Goal: Task Accomplishment & Management: Manage account settings

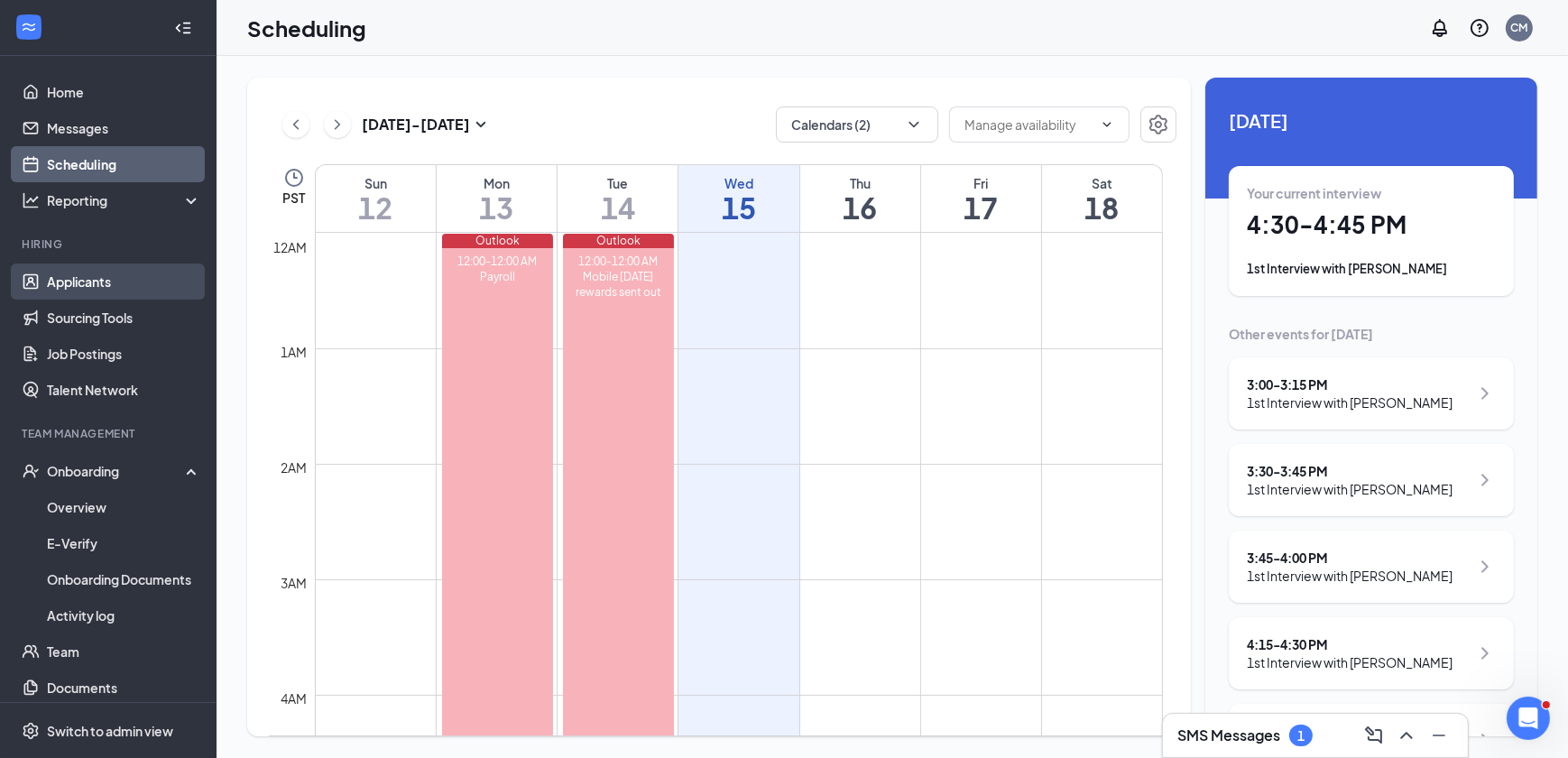
scroll to position [82, 0]
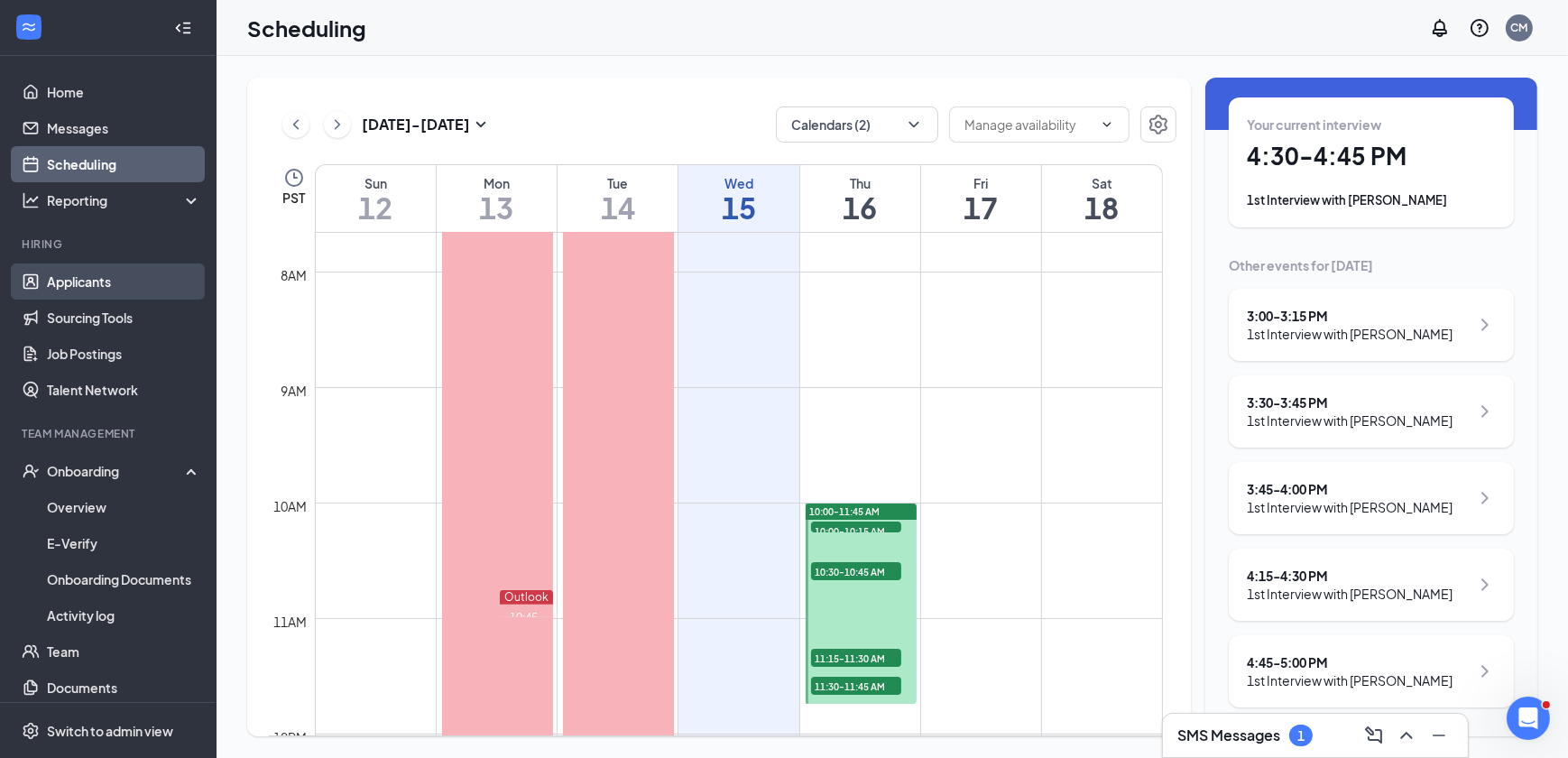
drag, startPoint x: 0, startPoint y: 0, endPoint x: 84, endPoint y: 289, distance: 301.0
click at [84, 289] on link "Applicants" at bounding box center [124, 281] width 155 height 36
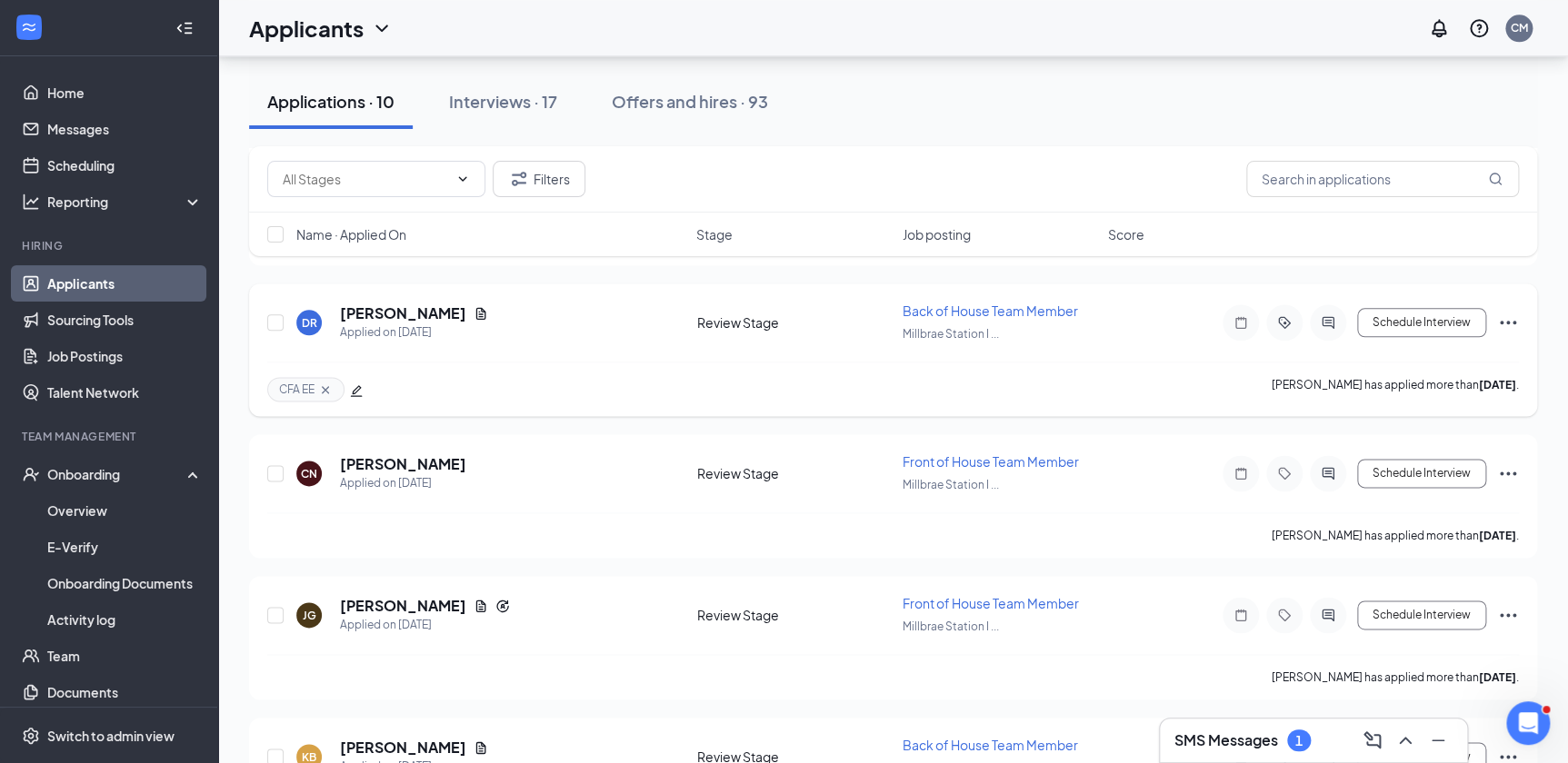
scroll to position [1034, 0]
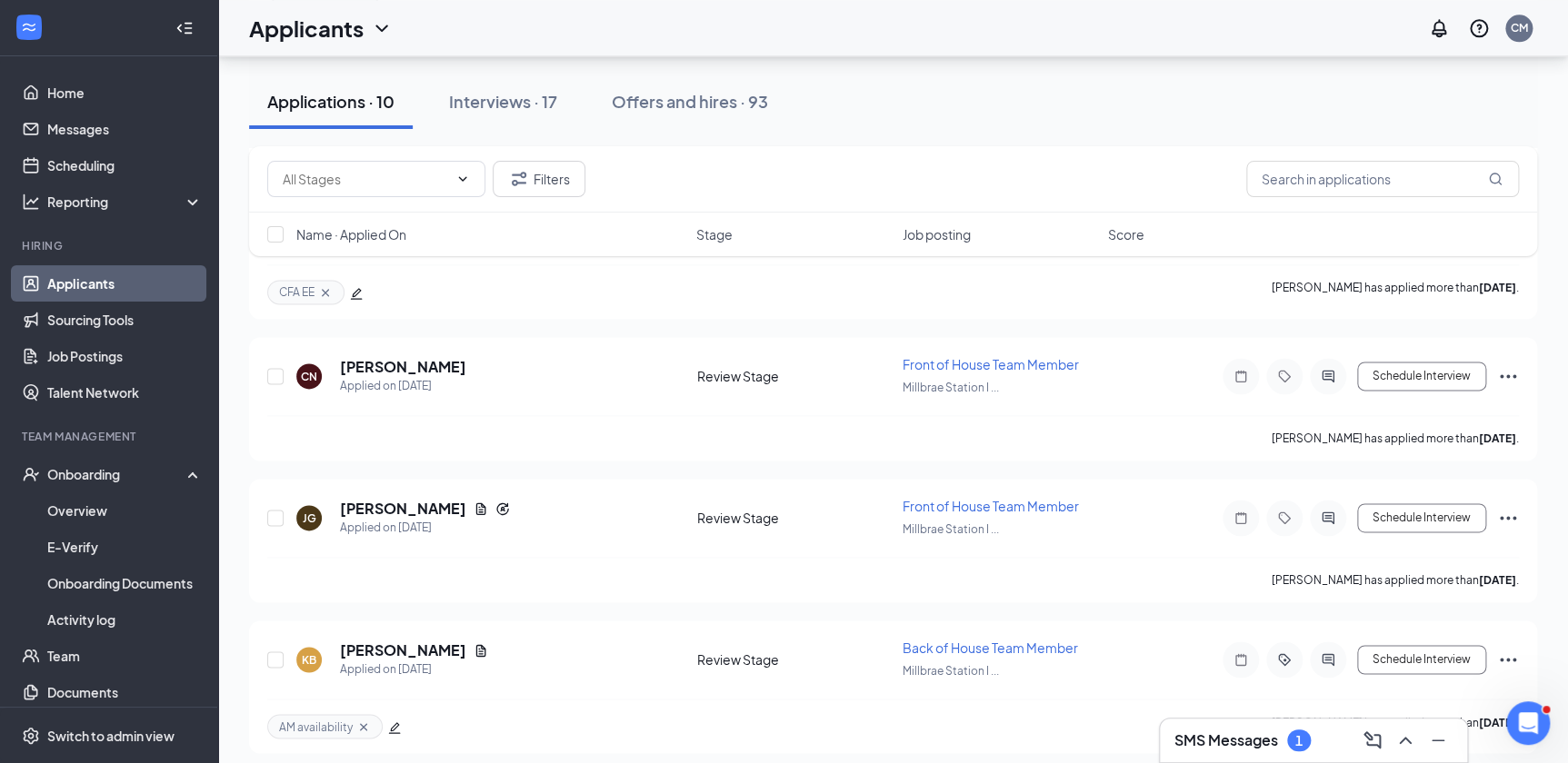
click at [1351, 743] on div "SMS Messages 1" at bounding box center [1314, 740] width 278 height 29
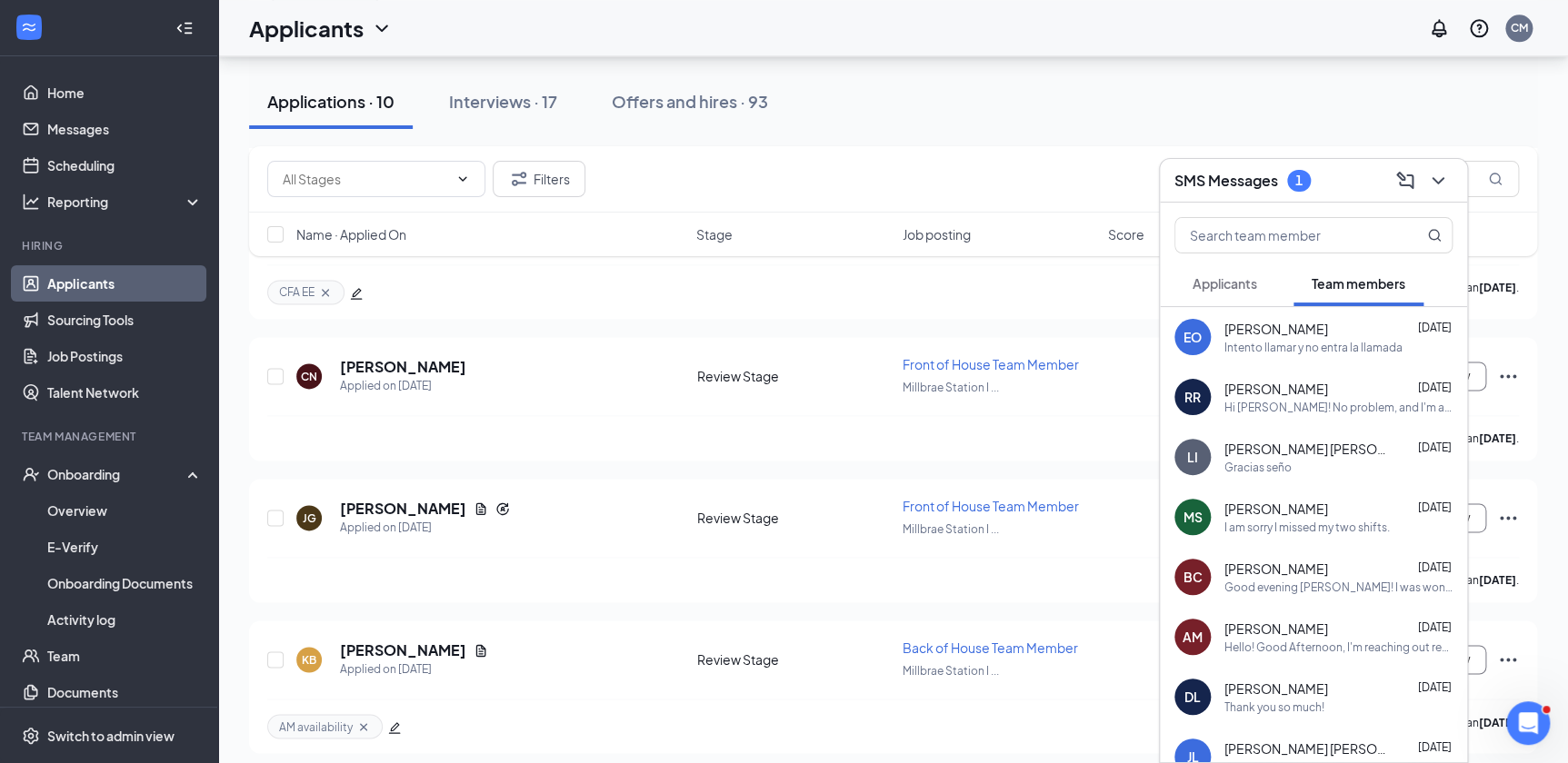
click at [1218, 300] on button "Applicants" at bounding box center [1225, 284] width 101 height 46
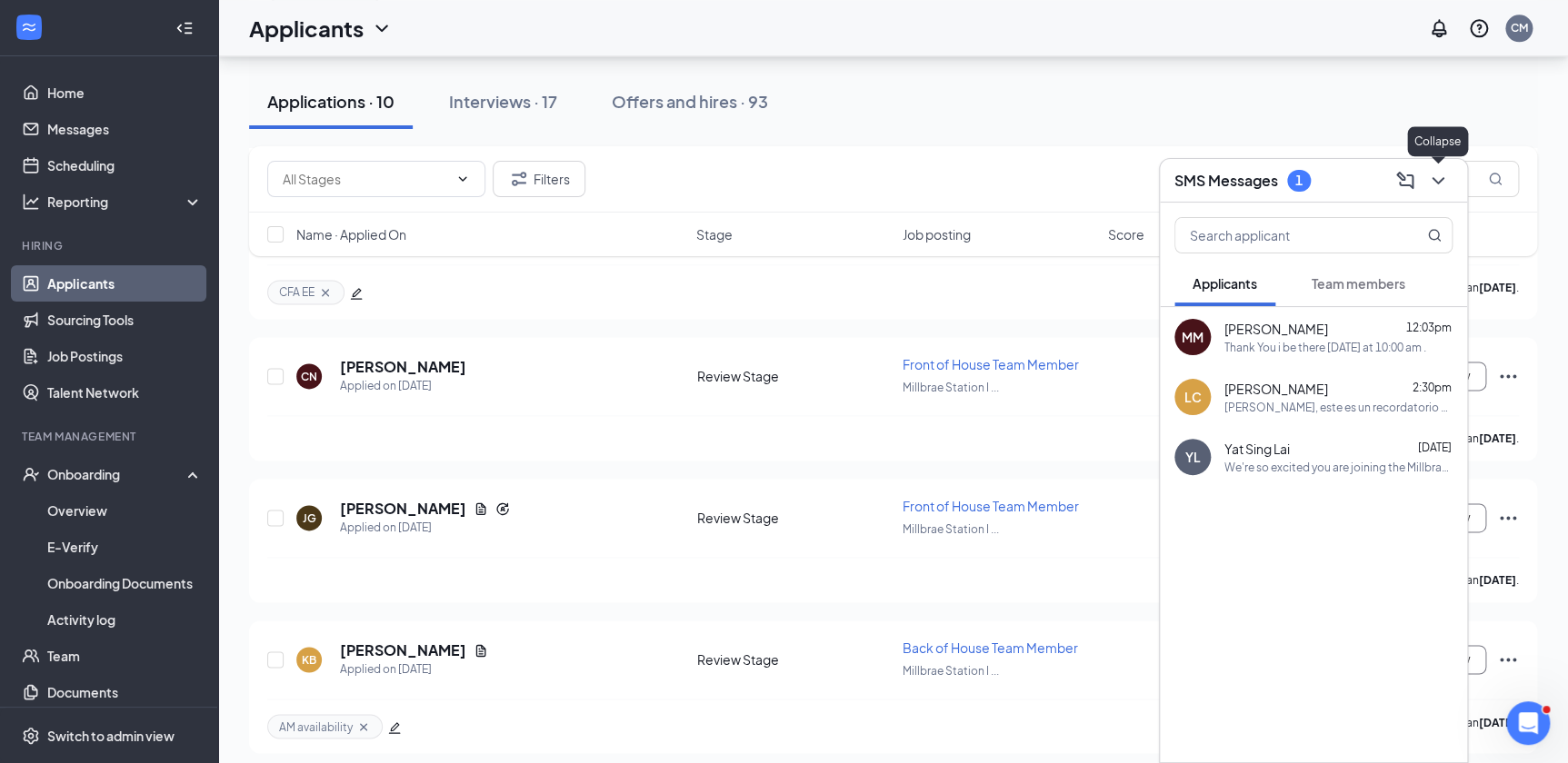
click at [1429, 180] on icon "ChevronDown" at bounding box center [1437, 180] width 21 height 21
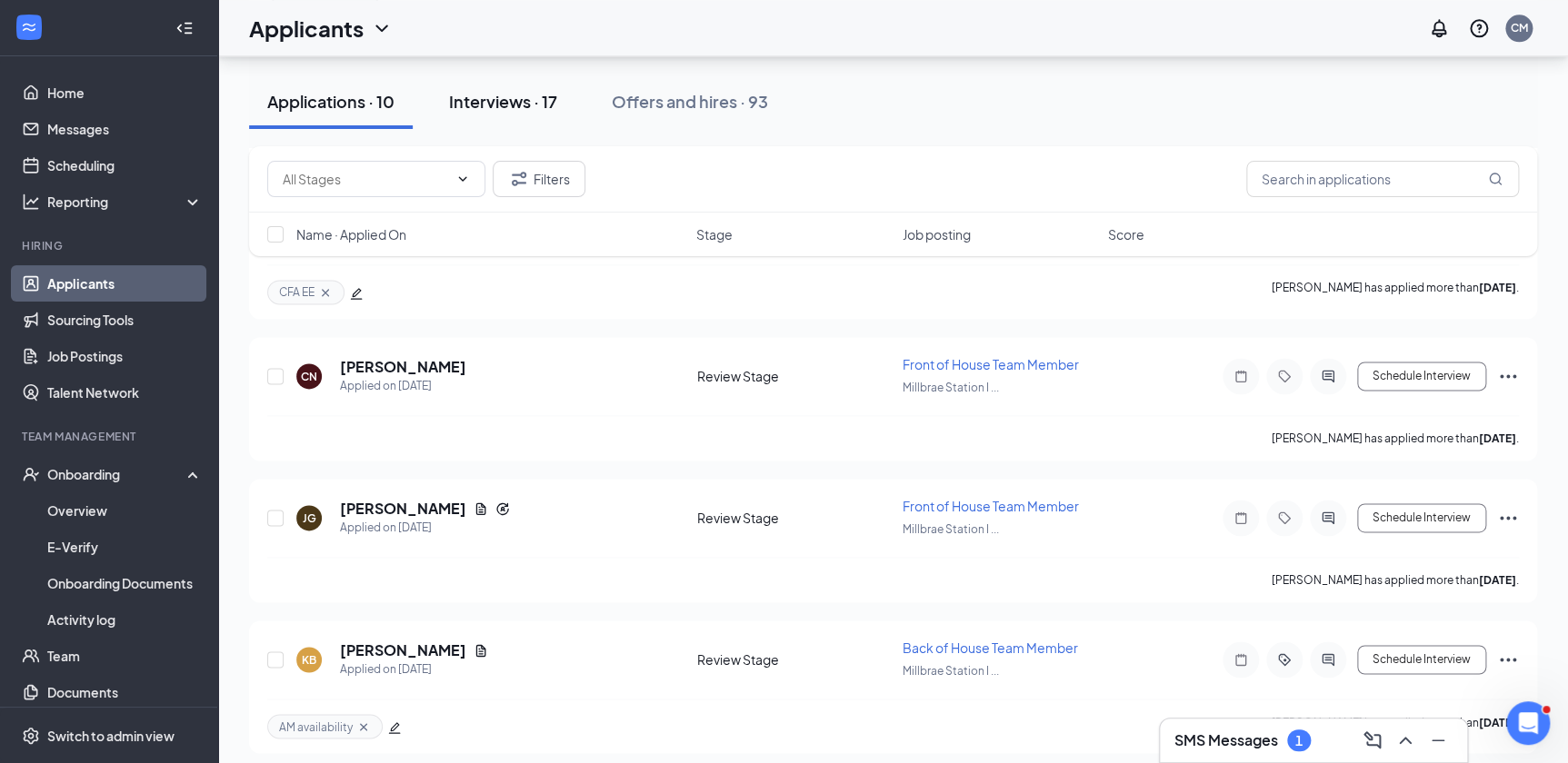
click at [523, 99] on div "Interviews · 17" at bounding box center [503, 101] width 108 height 22
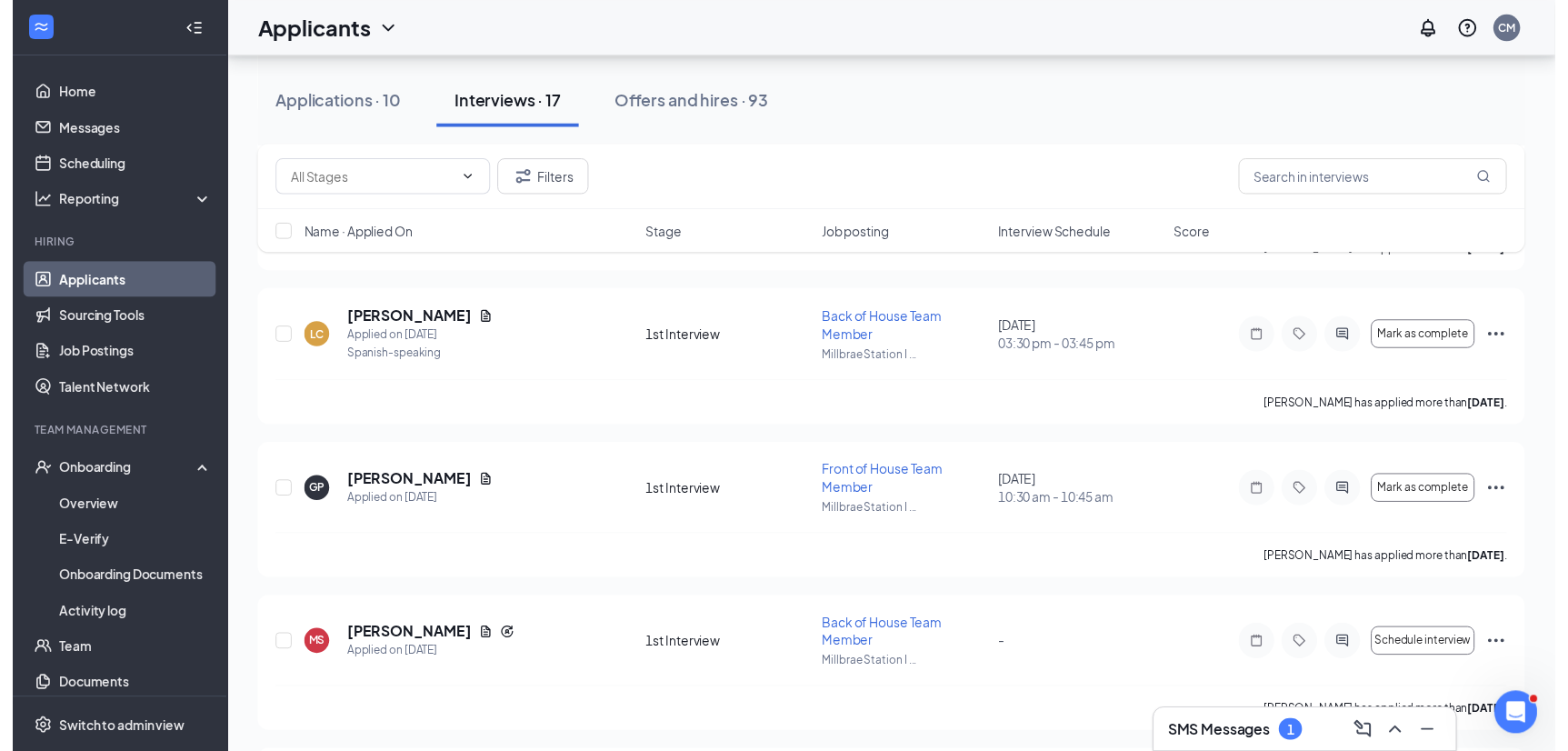
scroll to position [991, 0]
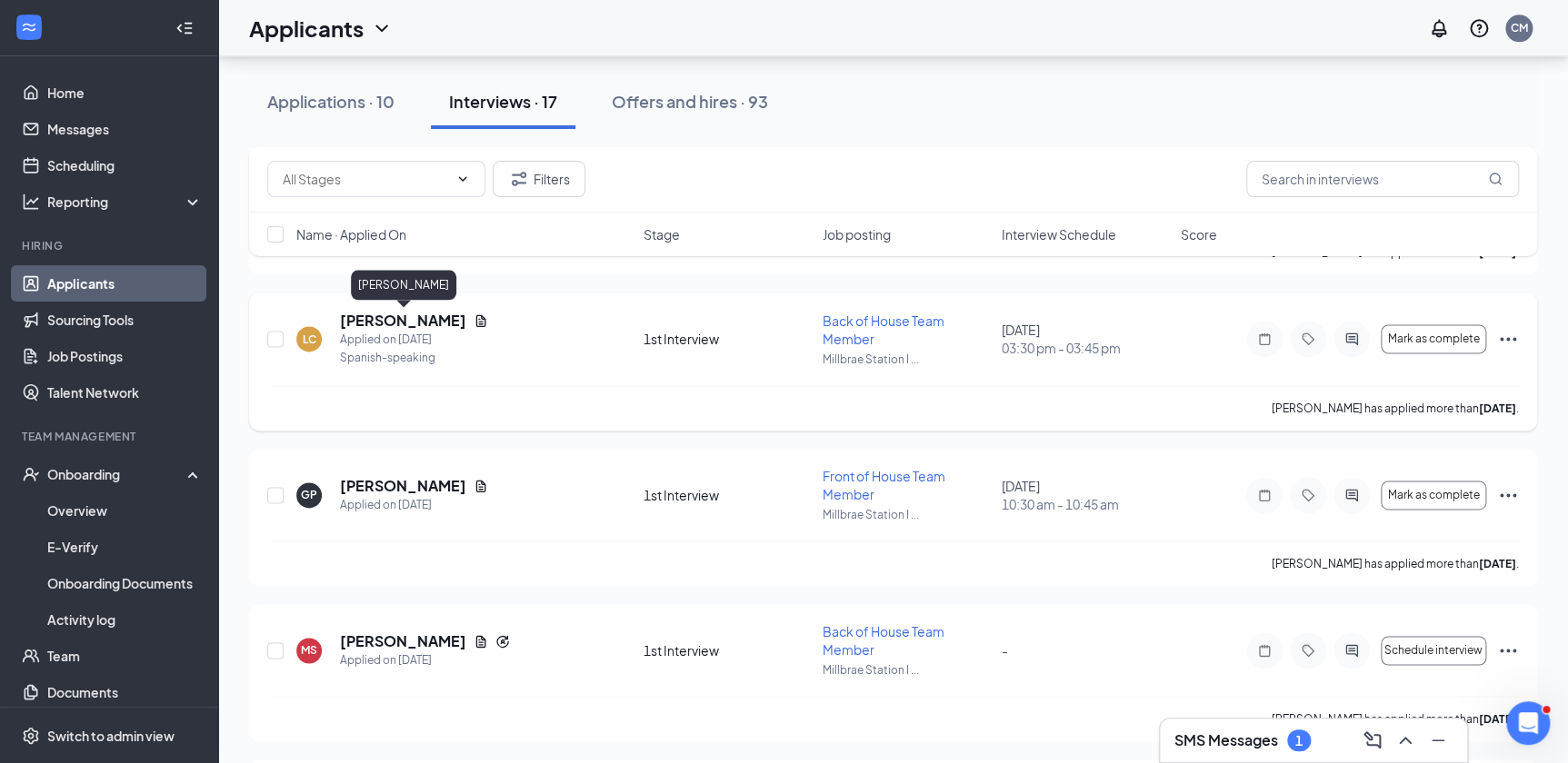
click at [446, 318] on h5 "[PERSON_NAME]" at bounding box center [402, 320] width 126 height 20
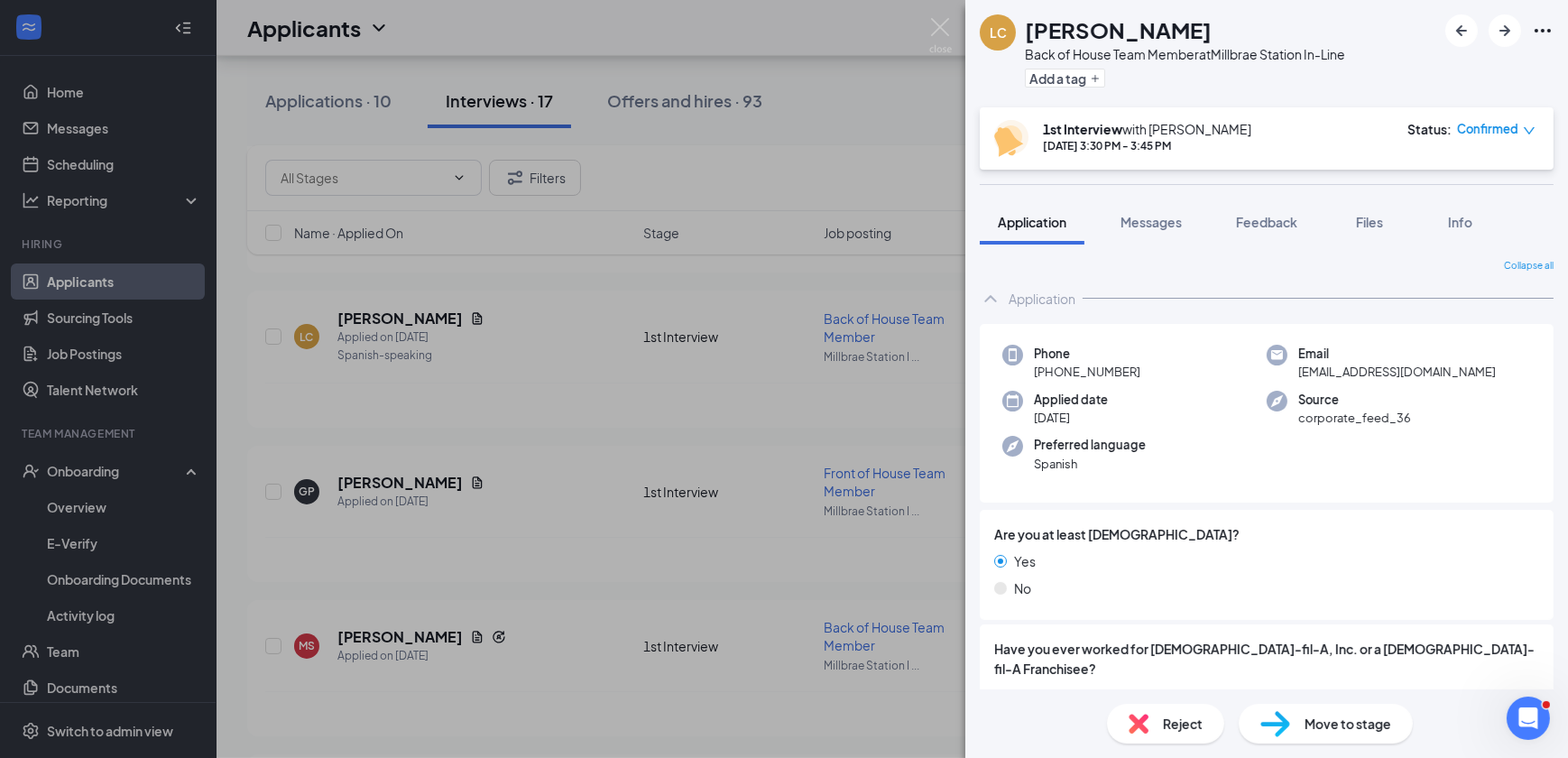
click at [1358, 731] on span "Move to stage" at bounding box center [1348, 724] width 87 height 19
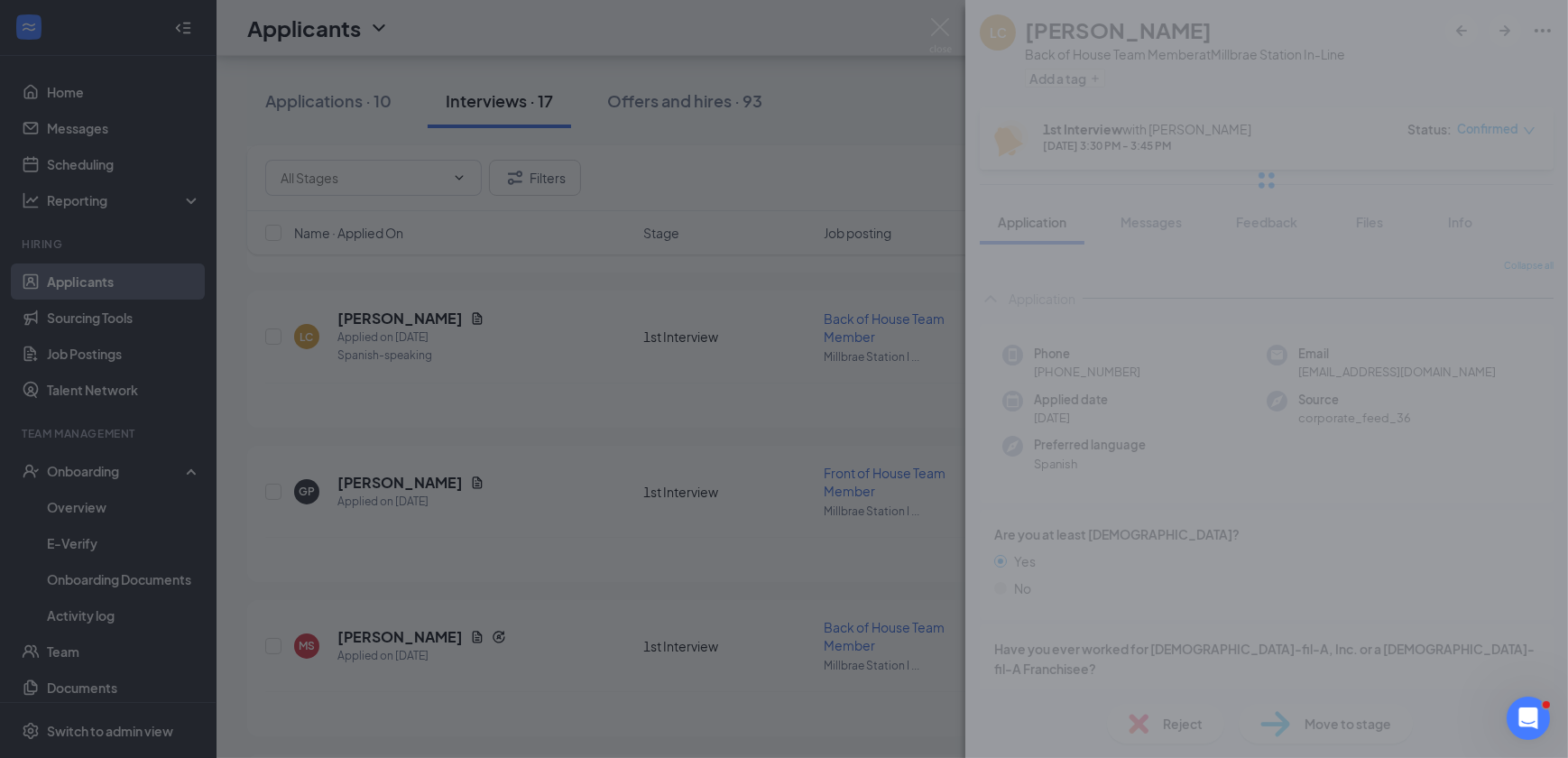
type input "2nd Interview (next stage)"
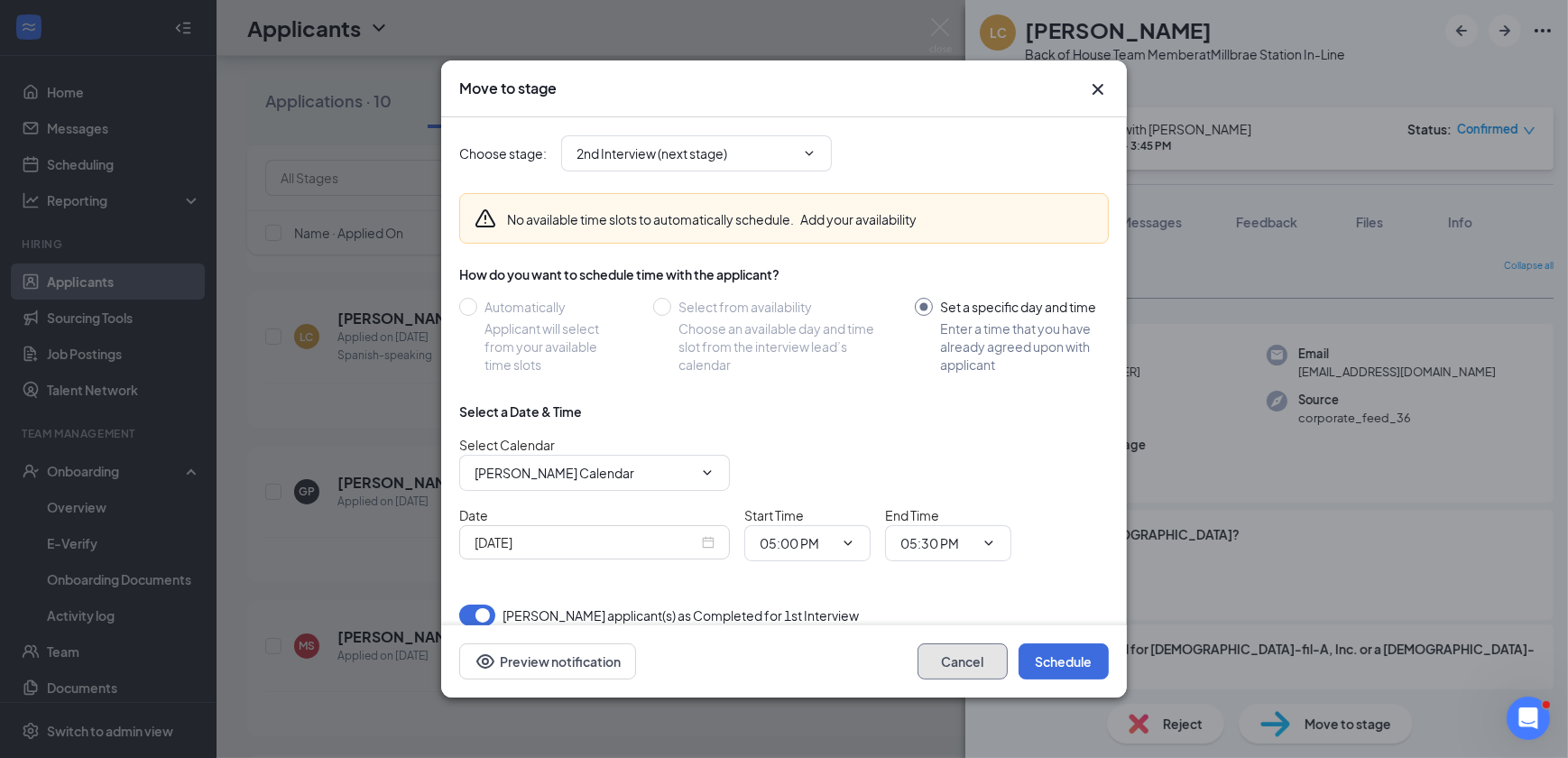
click at [961, 653] on button "Cancel" at bounding box center [962, 662] width 90 height 36
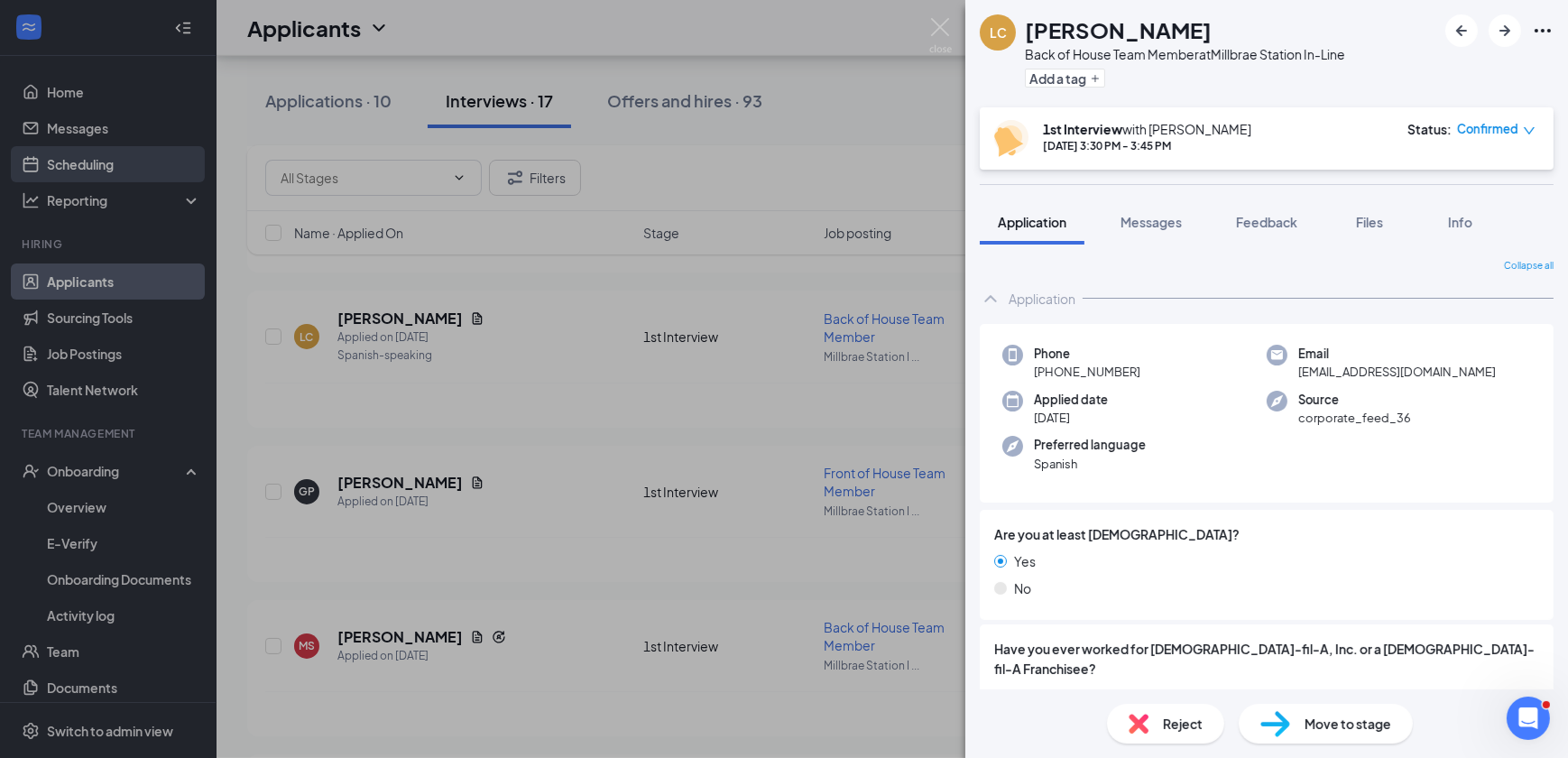
click at [36, 181] on div "LC [PERSON_NAME] Back of House Team Member at [GEOGRAPHIC_DATA] In-Line Add a t…" at bounding box center [784, 379] width 1568 height 758
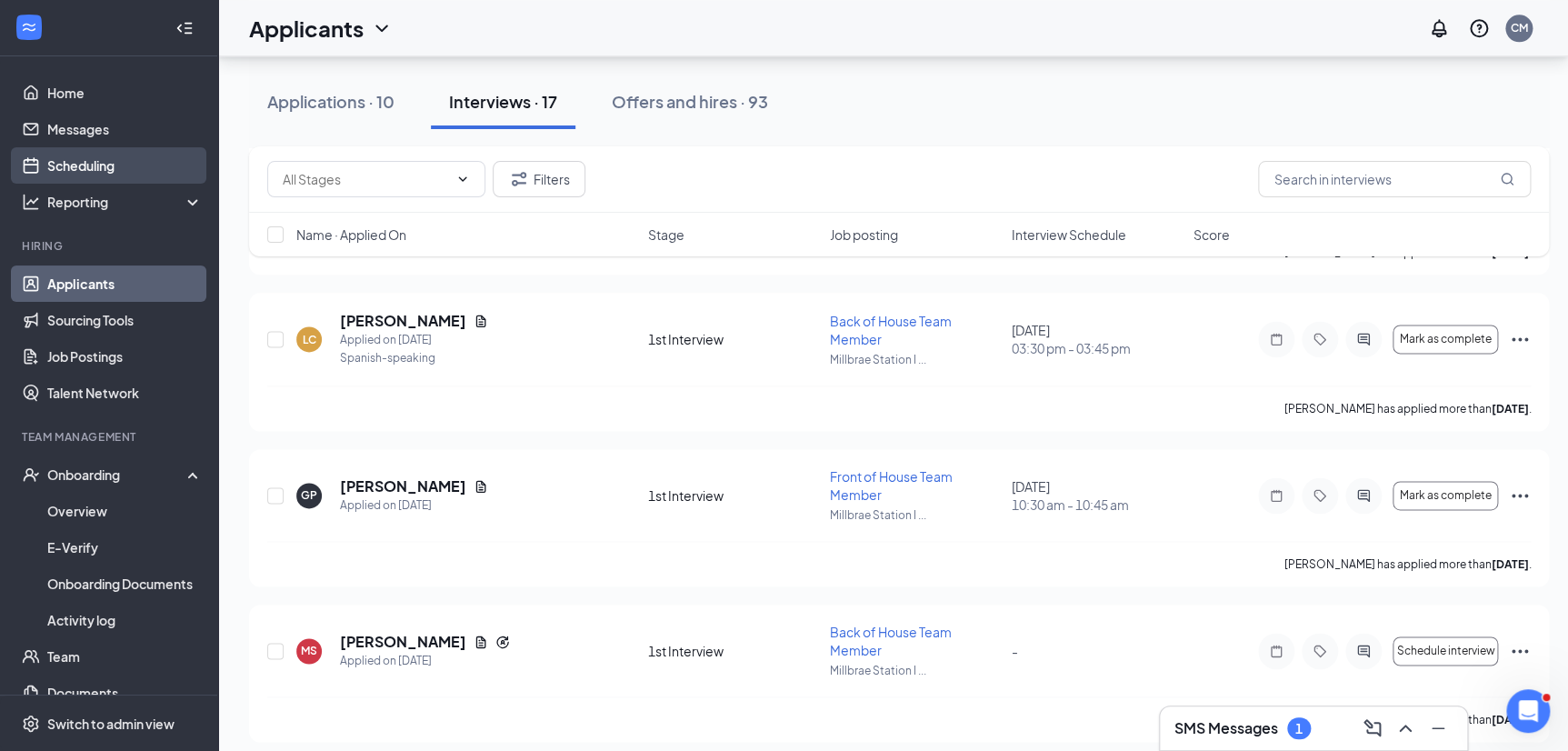
click at [49, 163] on link "Scheduling" at bounding box center [125, 165] width 156 height 36
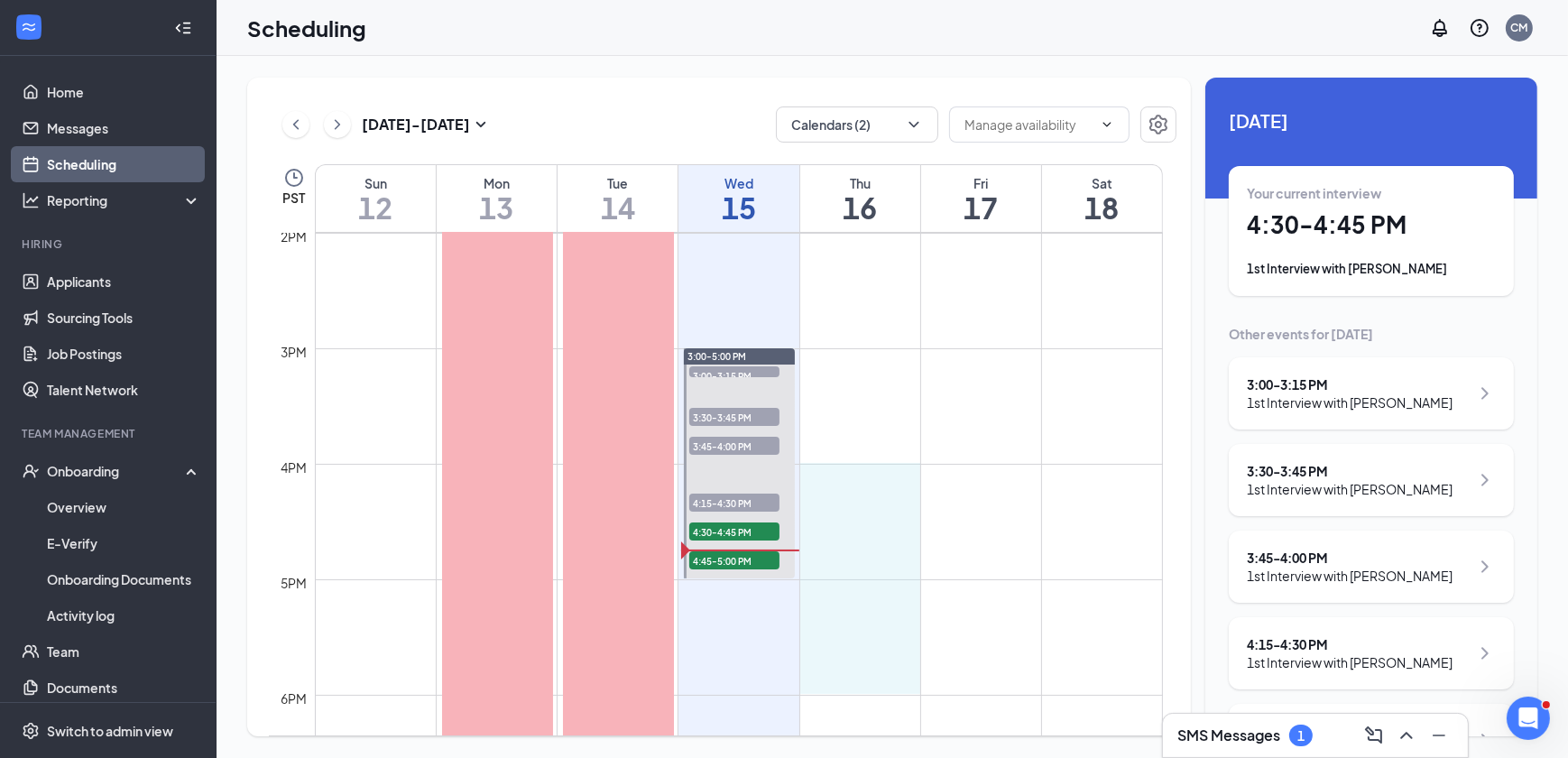
scroll to position [1618, 0]
drag, startPoint x: 853, startPoint y: 541, endPoint x: 873, endPoint y: 689, distance: 149.3
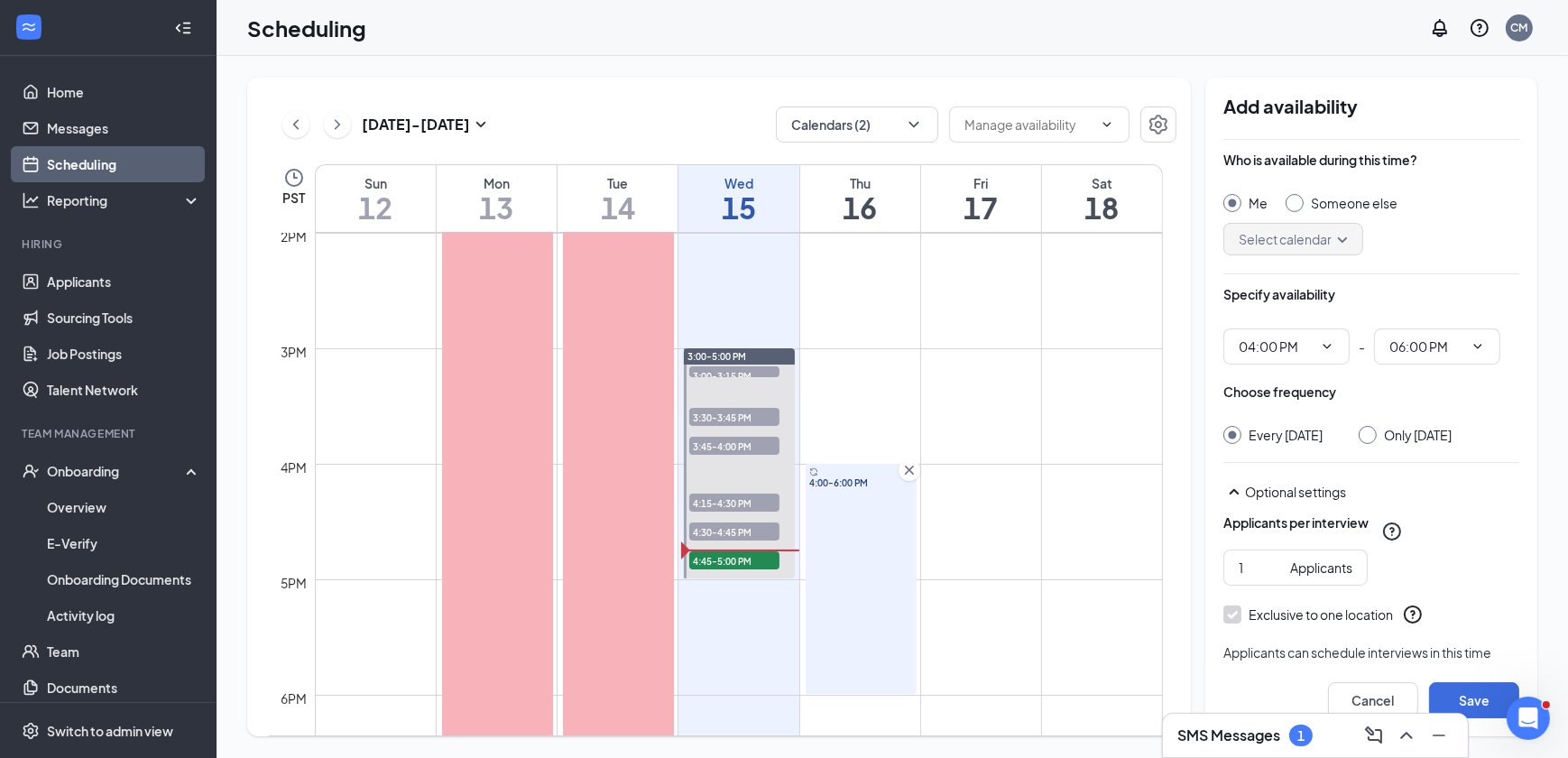
click at [1371, 436] on input "Only [DATE]" at bounding box center [1365, 433] width 13 height 13
radio input "true"
radio input "false"
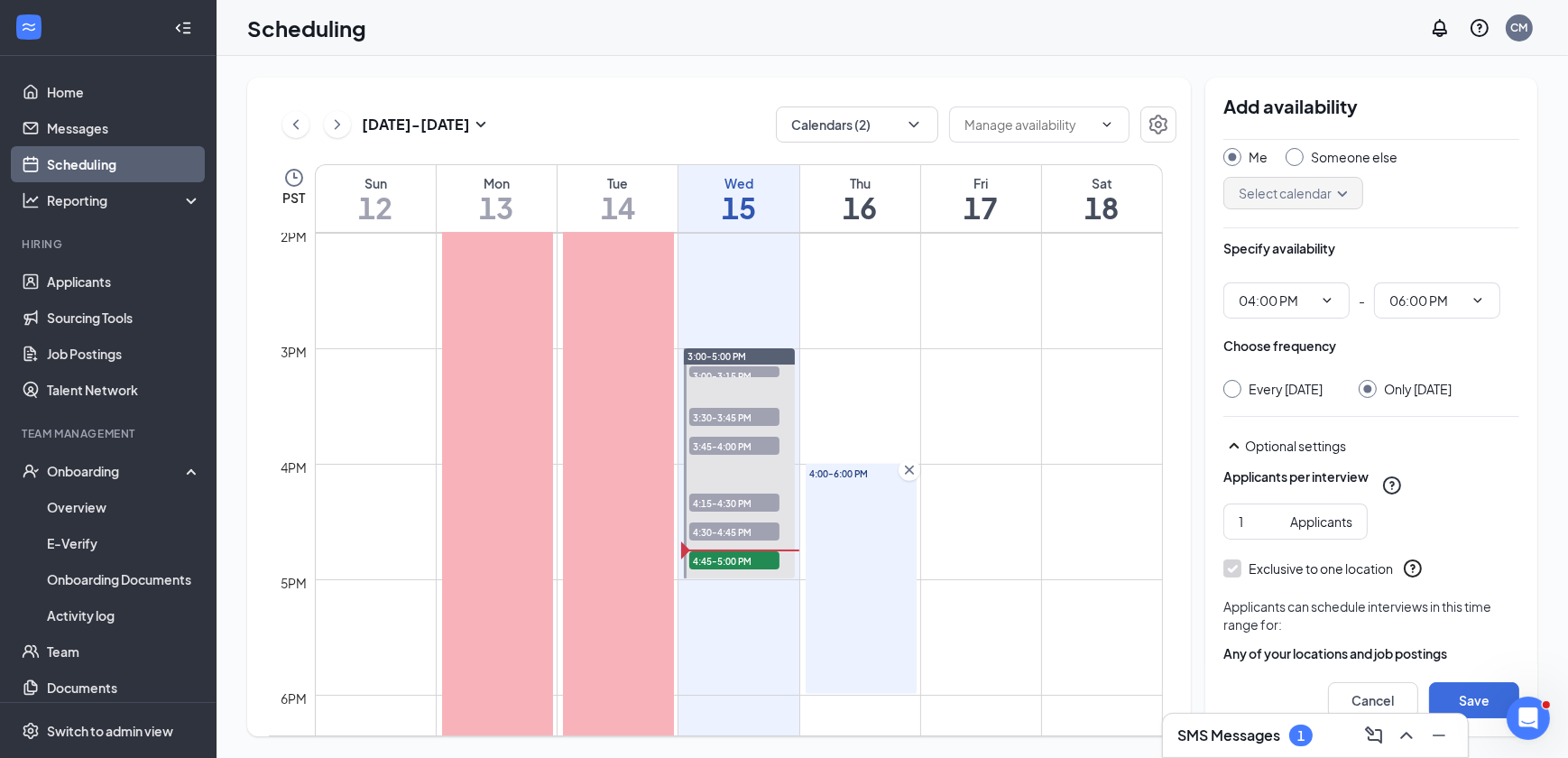
scroll to position [126, 0]
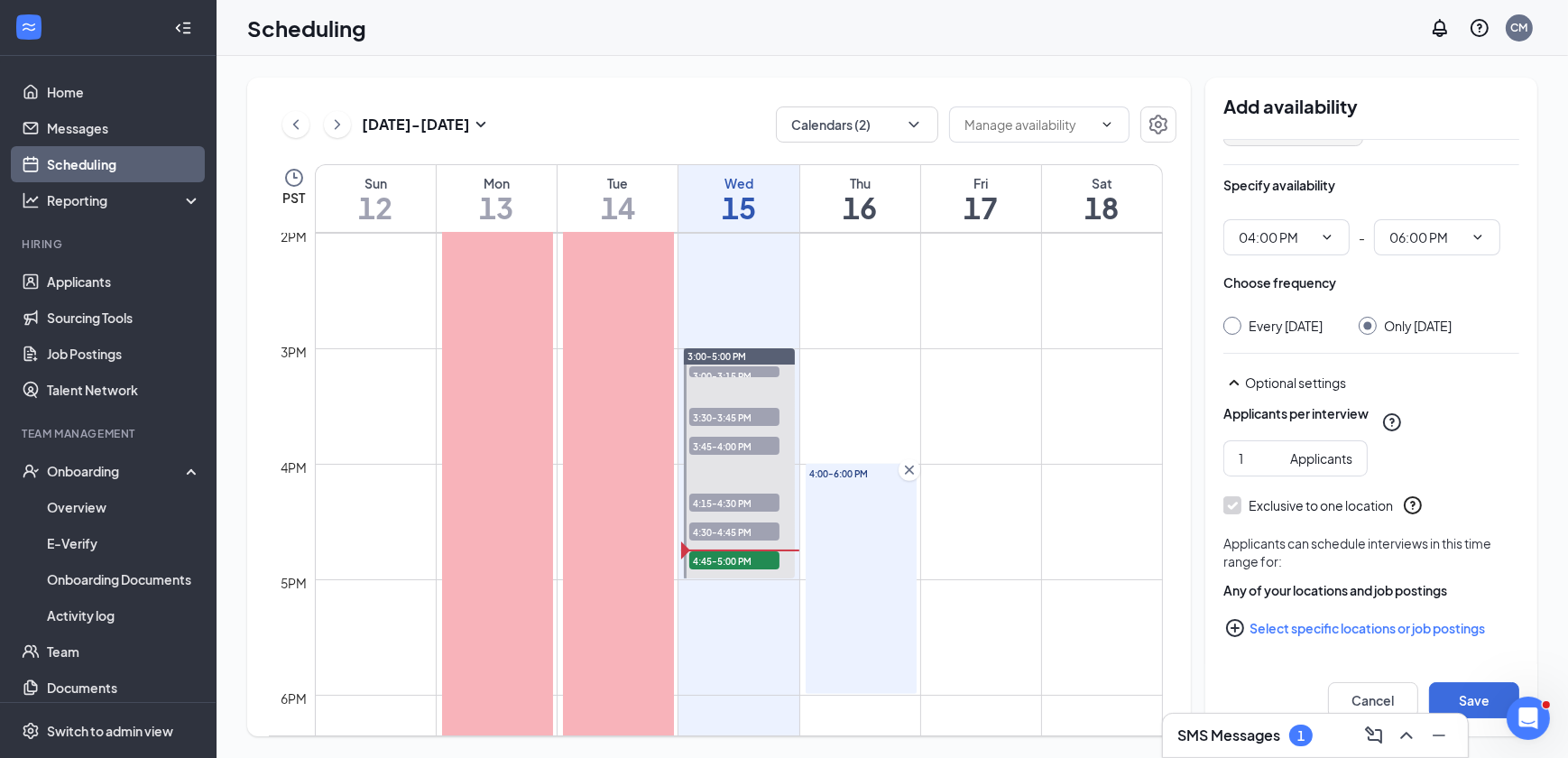
click at [1278, 629] on button "Select specific locations or job postings" at bounding box center [1372, 628] width 296 height 36
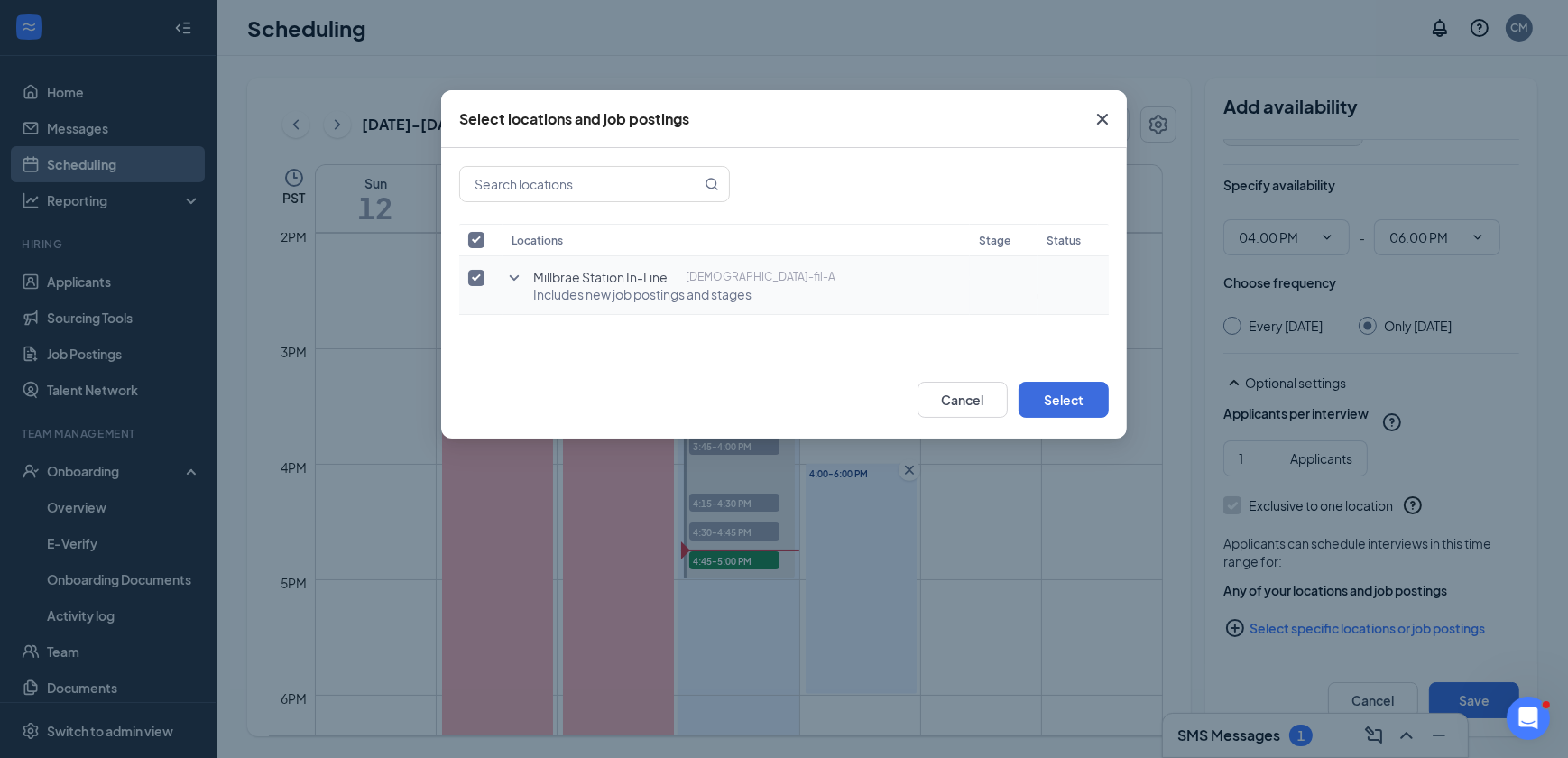
click at [511, 286] on icon "SmallChevronDown" at bounding box center [514, 277] width 21 height 21
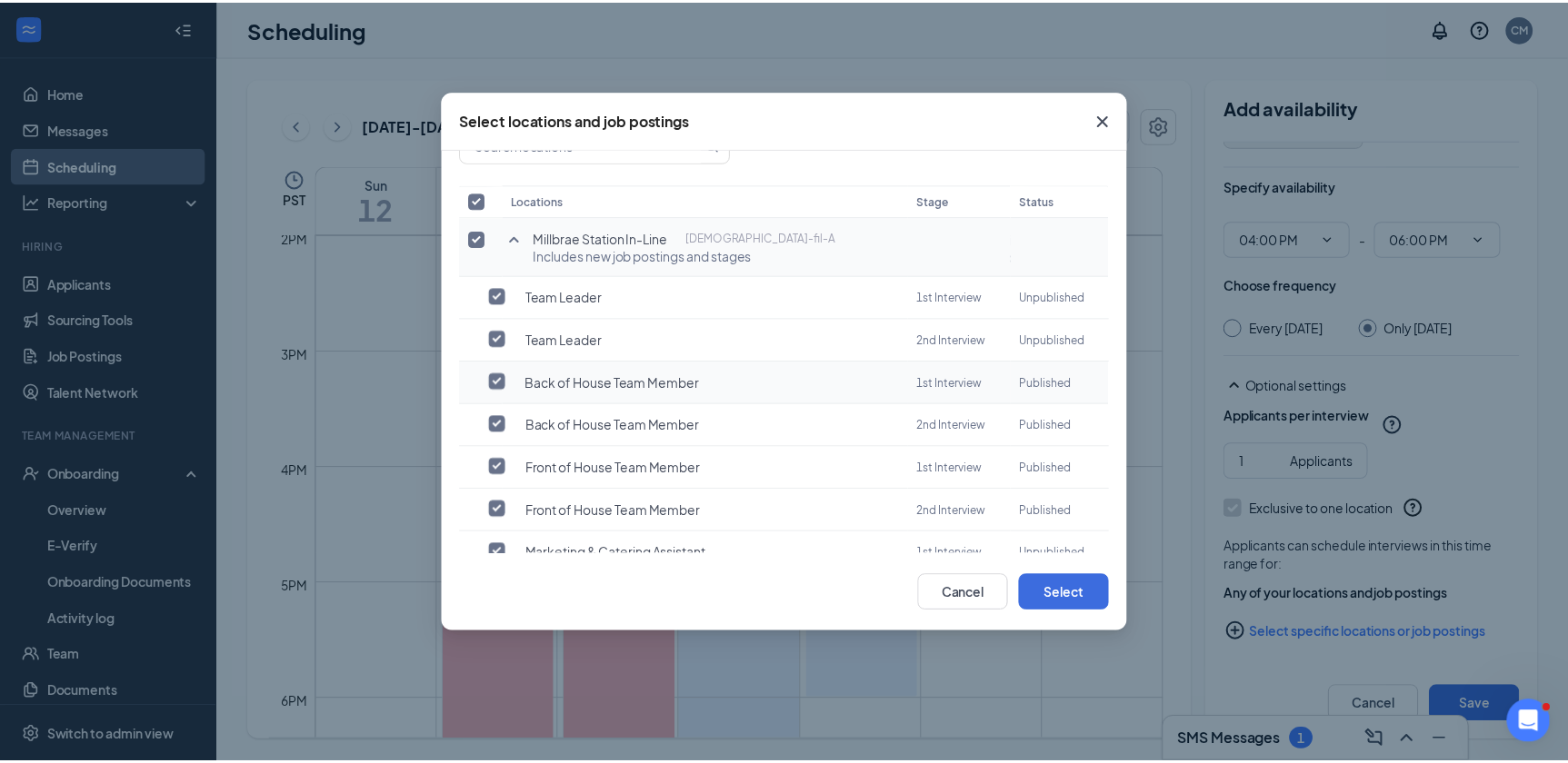
scroll to position [82, 0]
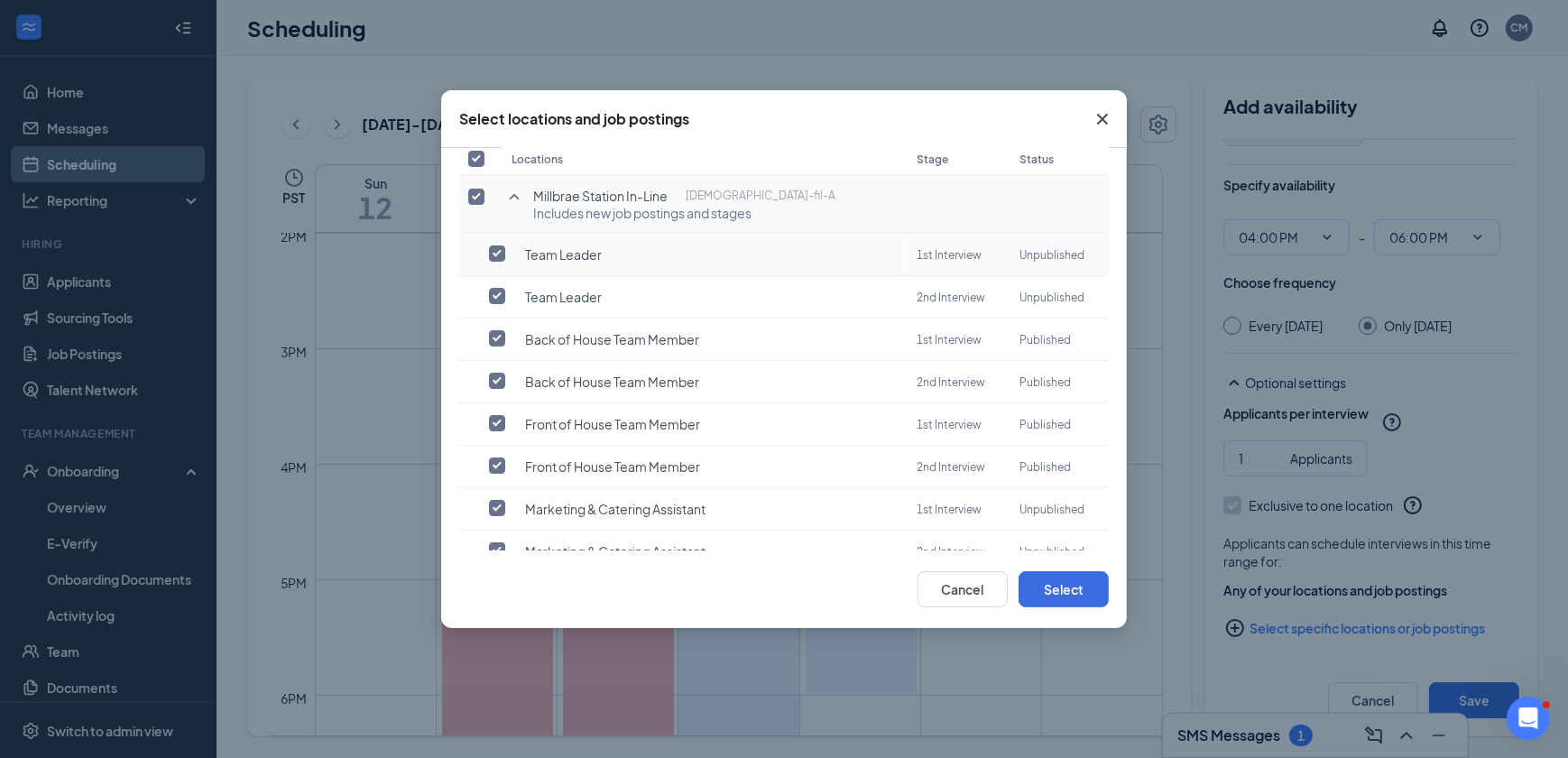
click at [491, 256] on input "checkbox" at bounding box center [497, 254] width 17 height 17
checkbox input "true"
checkbox input "false"
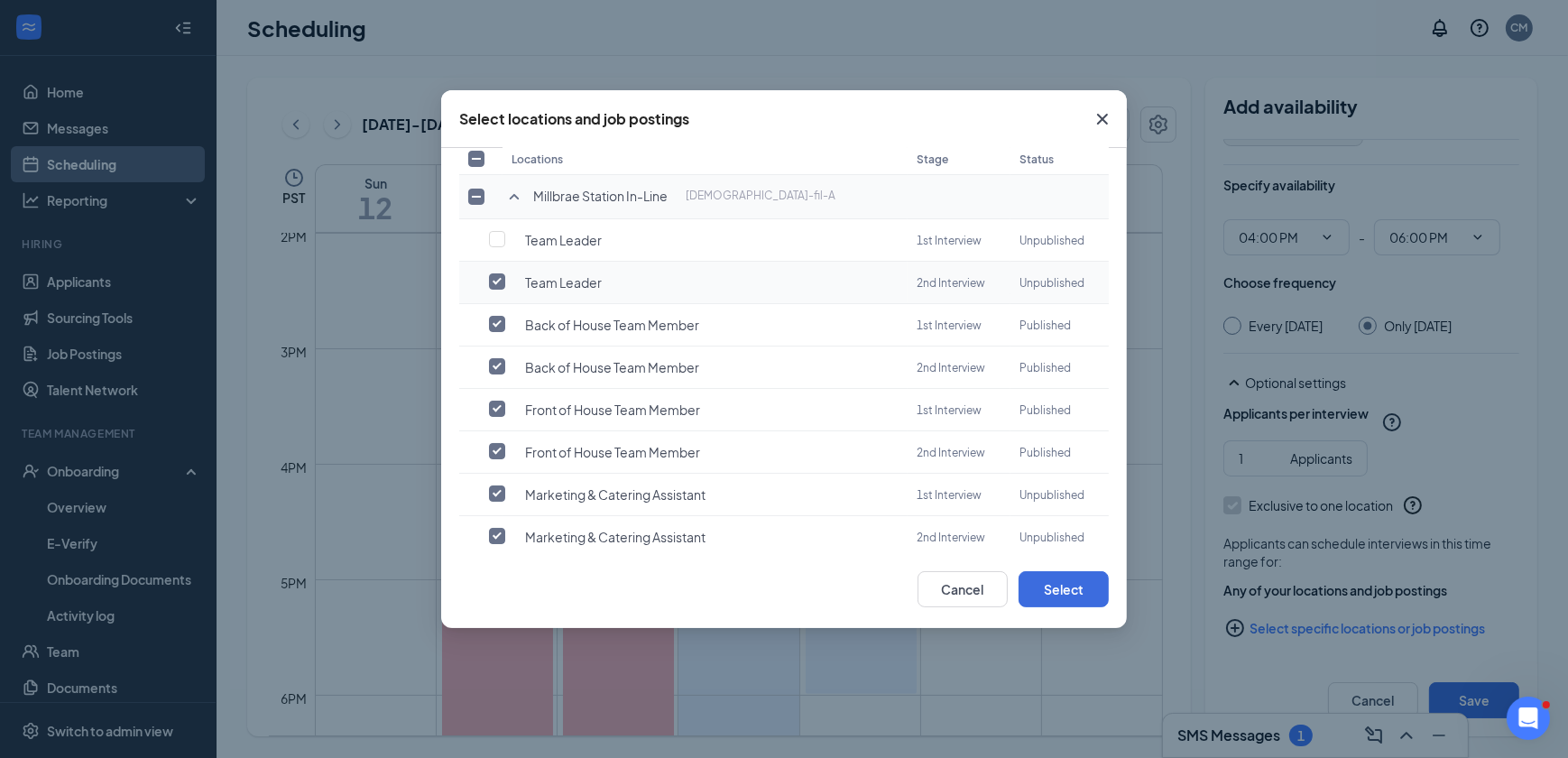
click at [495, 280] on input "checkbox" at bounding box center [497, 282] width 17 height 17
checkbox input "false"
click at [495, 324] on input "checkbox" at bounding box center [497, 324] width 17 height 17
checkbox input "false"
click at [498, 410] on input "checkbox" at bounding box center [497, 410] width 17 height 17
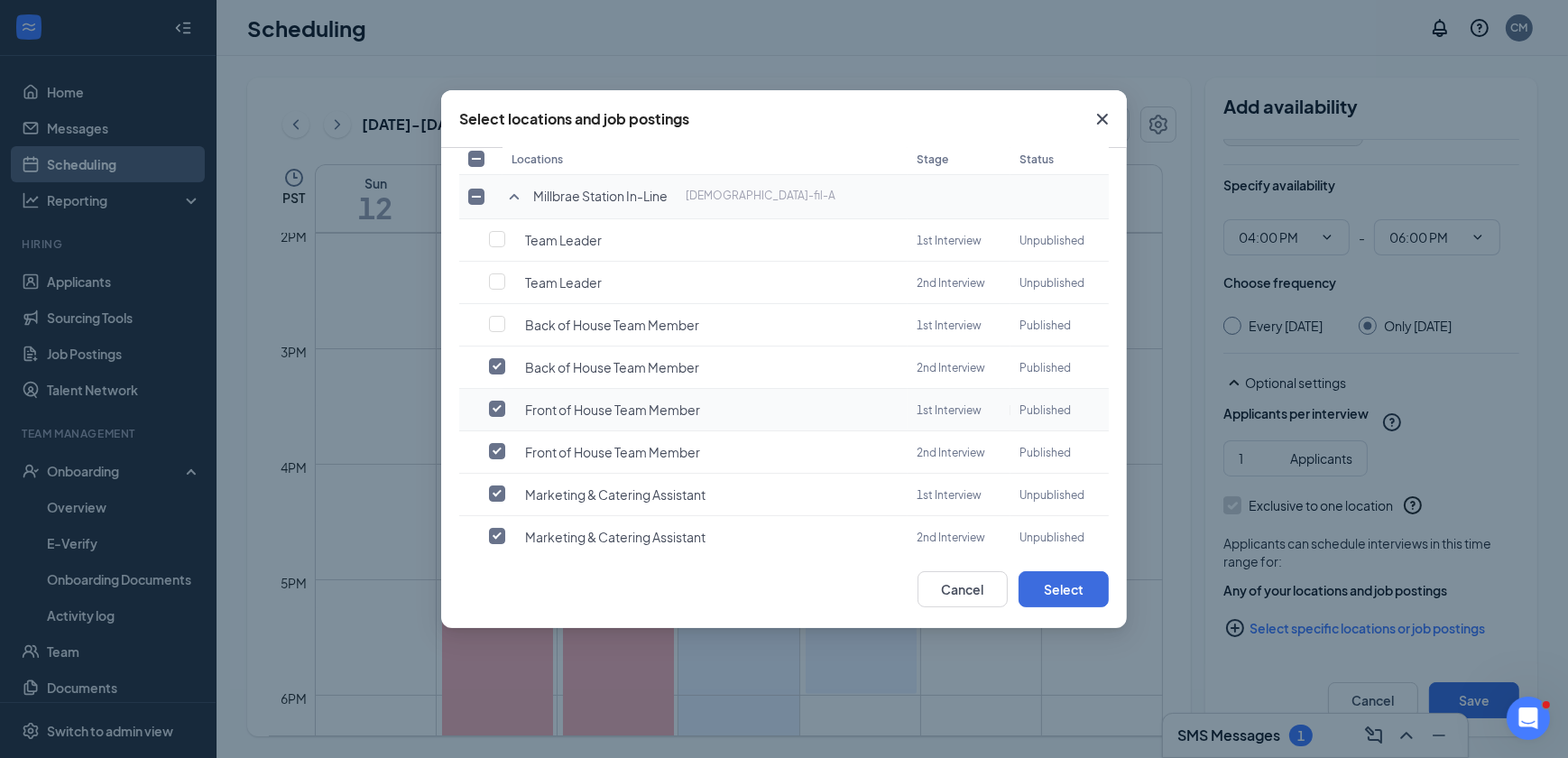
checkbox input "false"
click at [502, 486] on input "checkbox" at bounding box center [497, 494] width 17 height 17
checkbox input "false"
click at [500, 528] on input "checkbox" at bounding box center [497, 537] width 17 height 17
checkbox input "false"
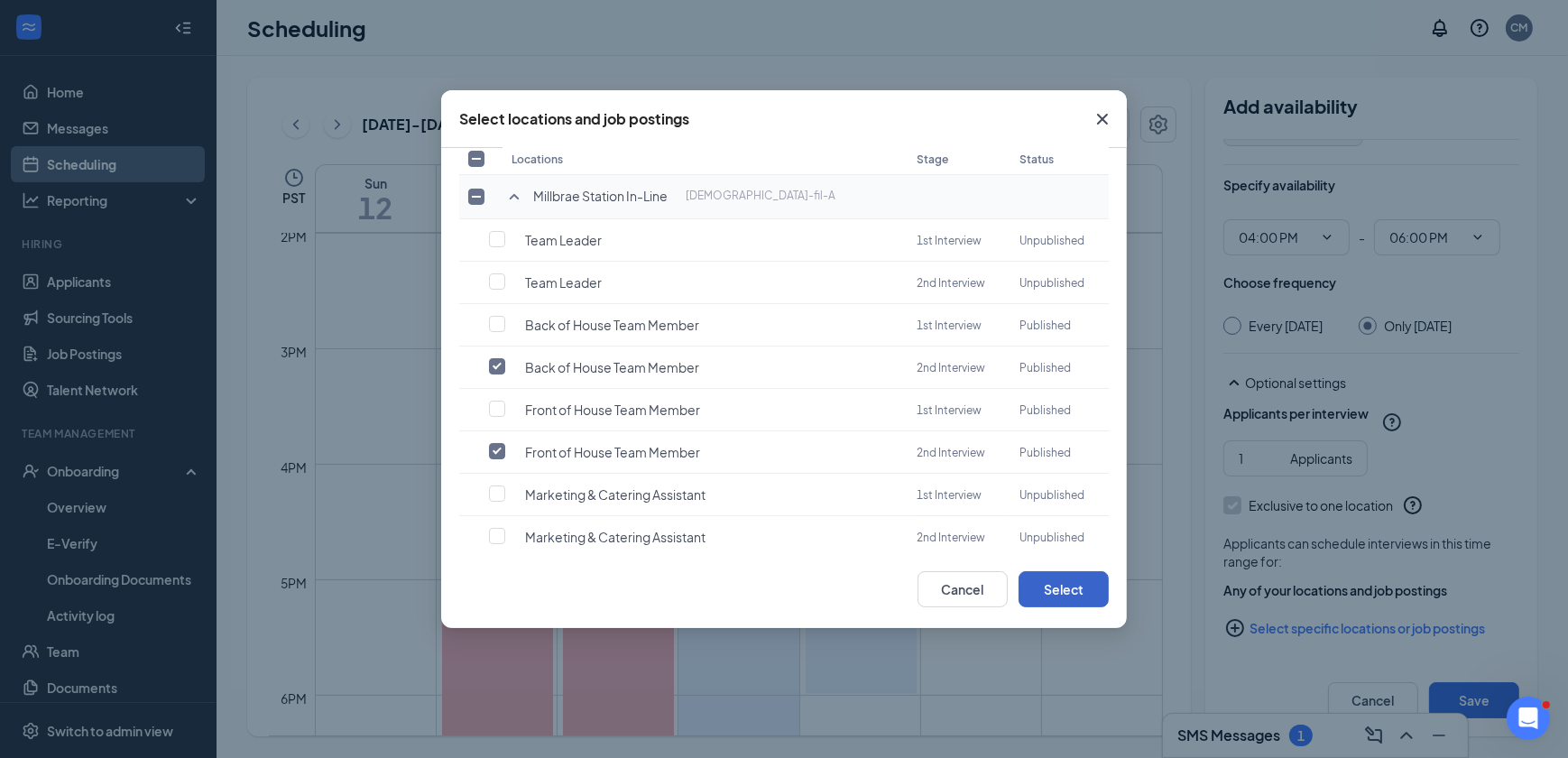
click at [1035, 587] on button "Select" at bounding box center [1063, 589] width 90 height 36
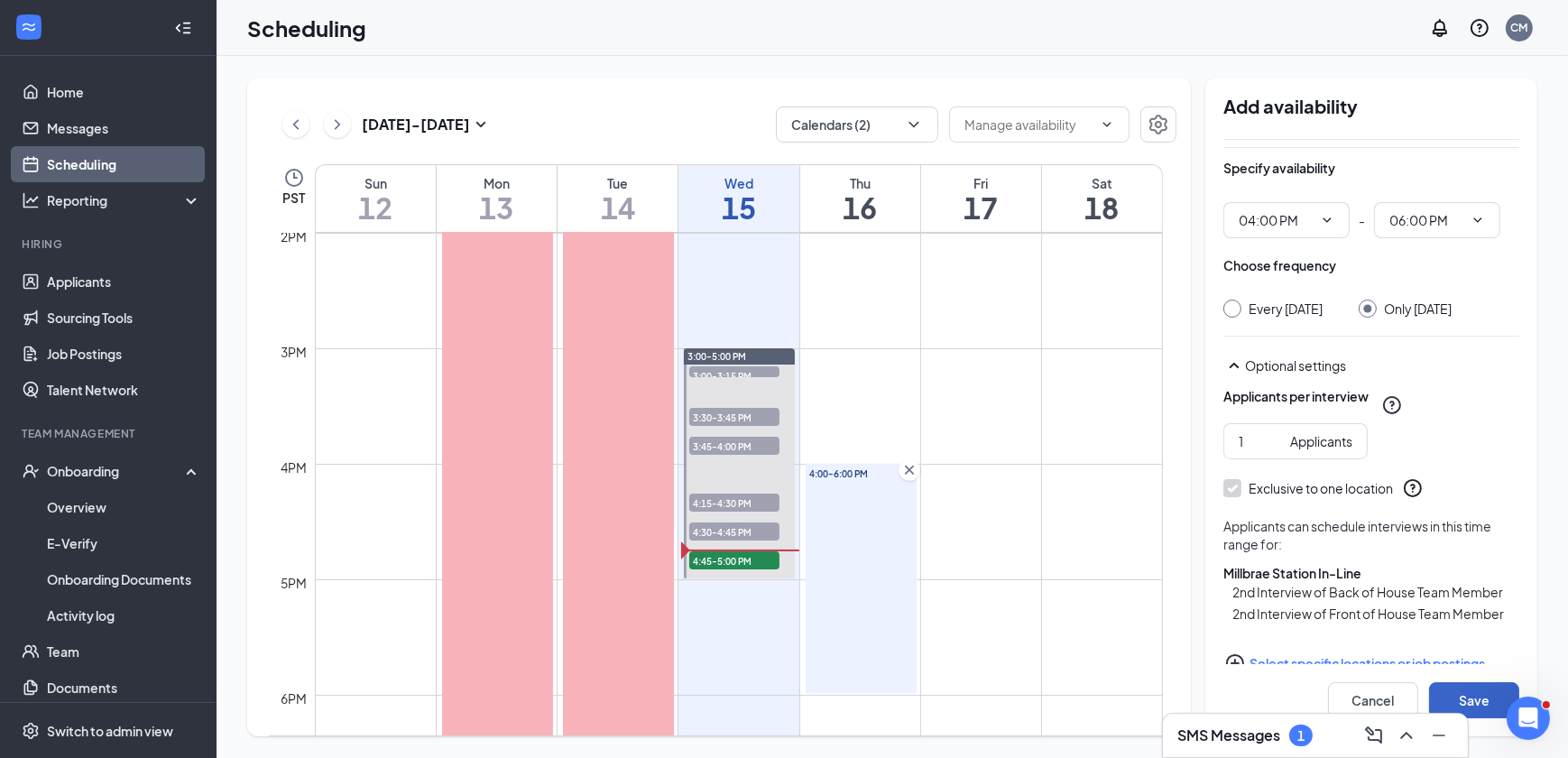
click at [1452, 693] on button "Save" at bounding box center [1474, 700] width 90 height 36
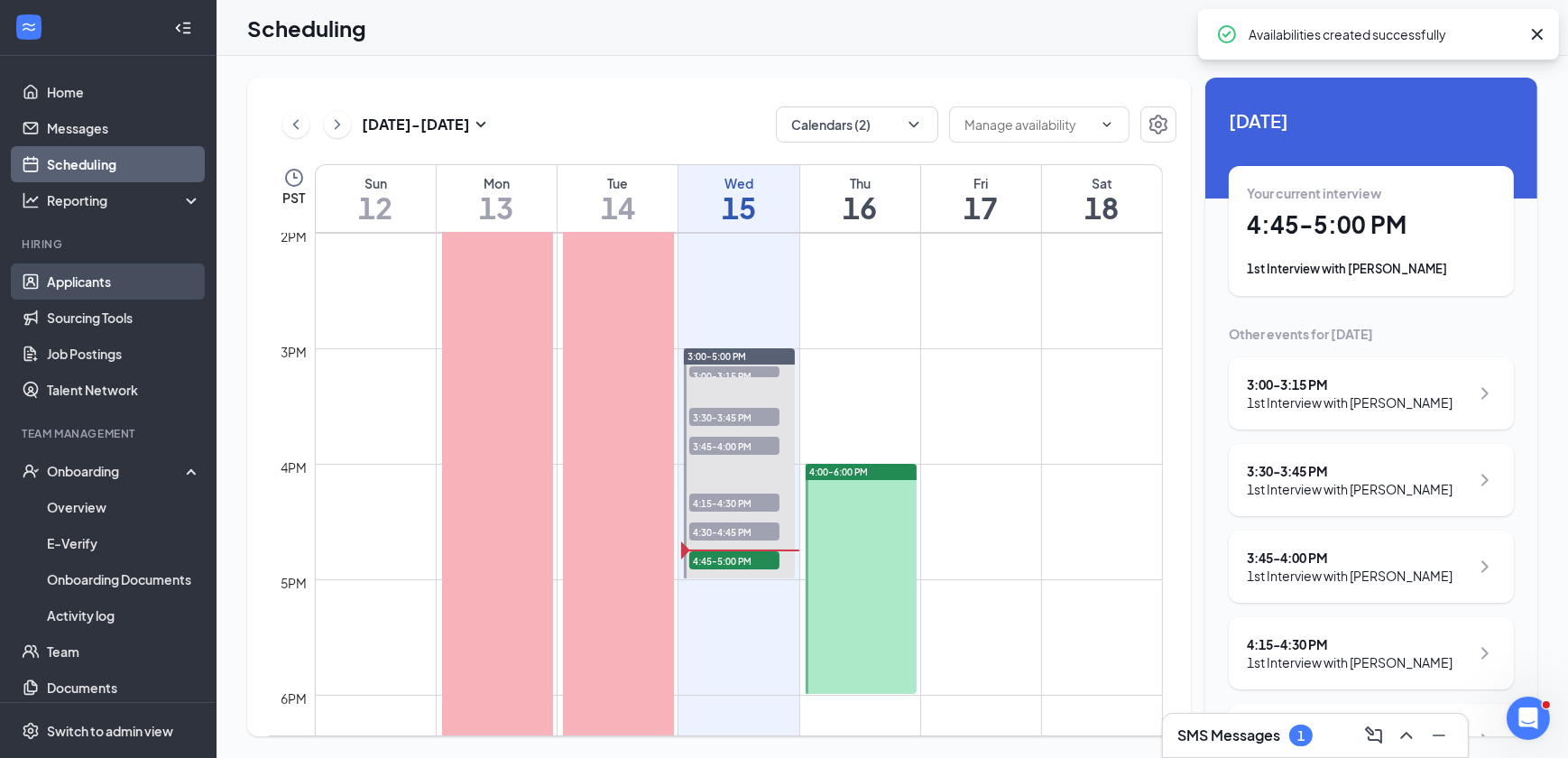
click at [120, 284] on link "Applicants" at bounding box center [124, 281] width 155 height 36
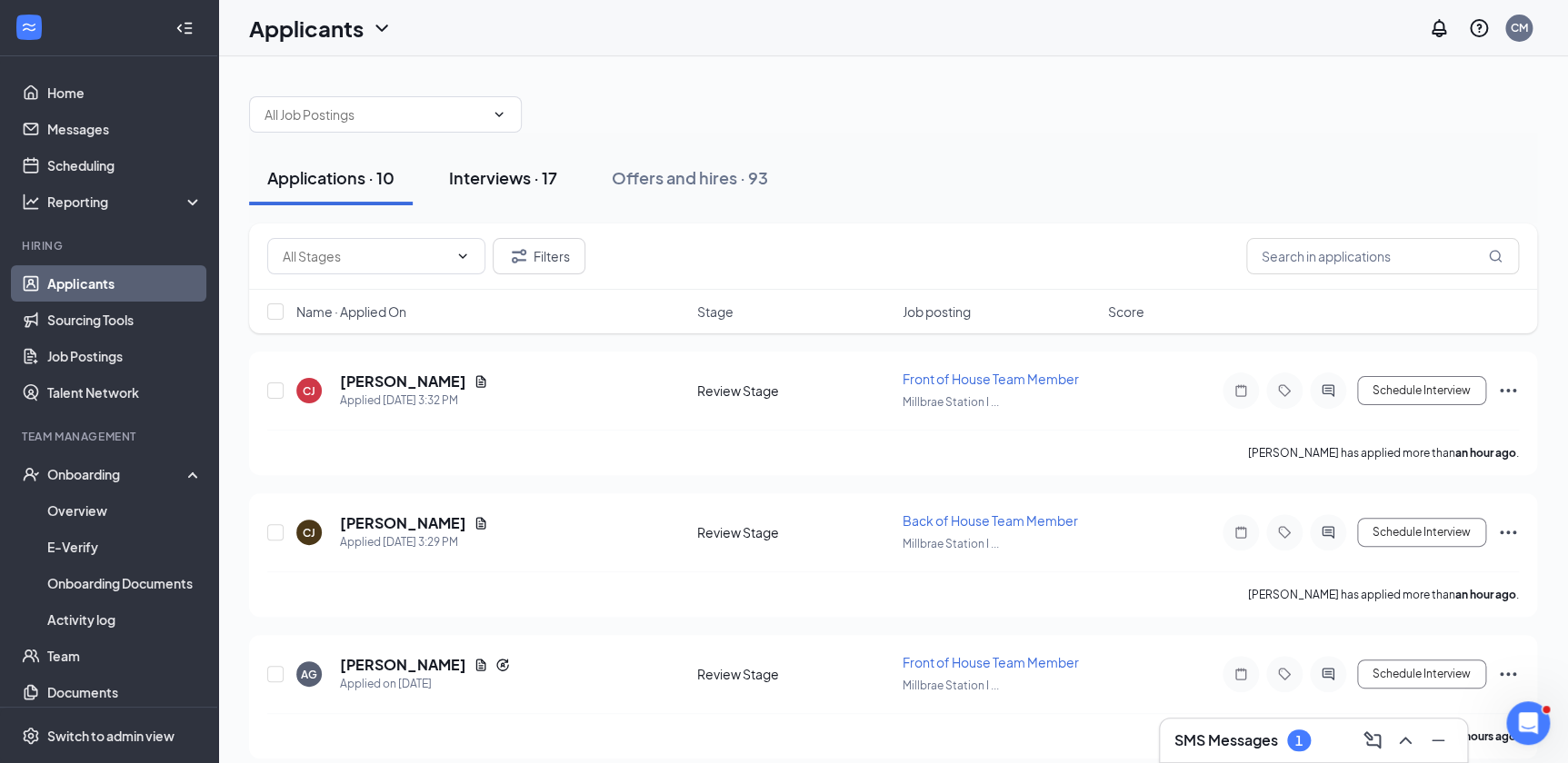
click at [483, 174] on div "Interviews · 17" at bounding box center [503, 177] width 108 height 22
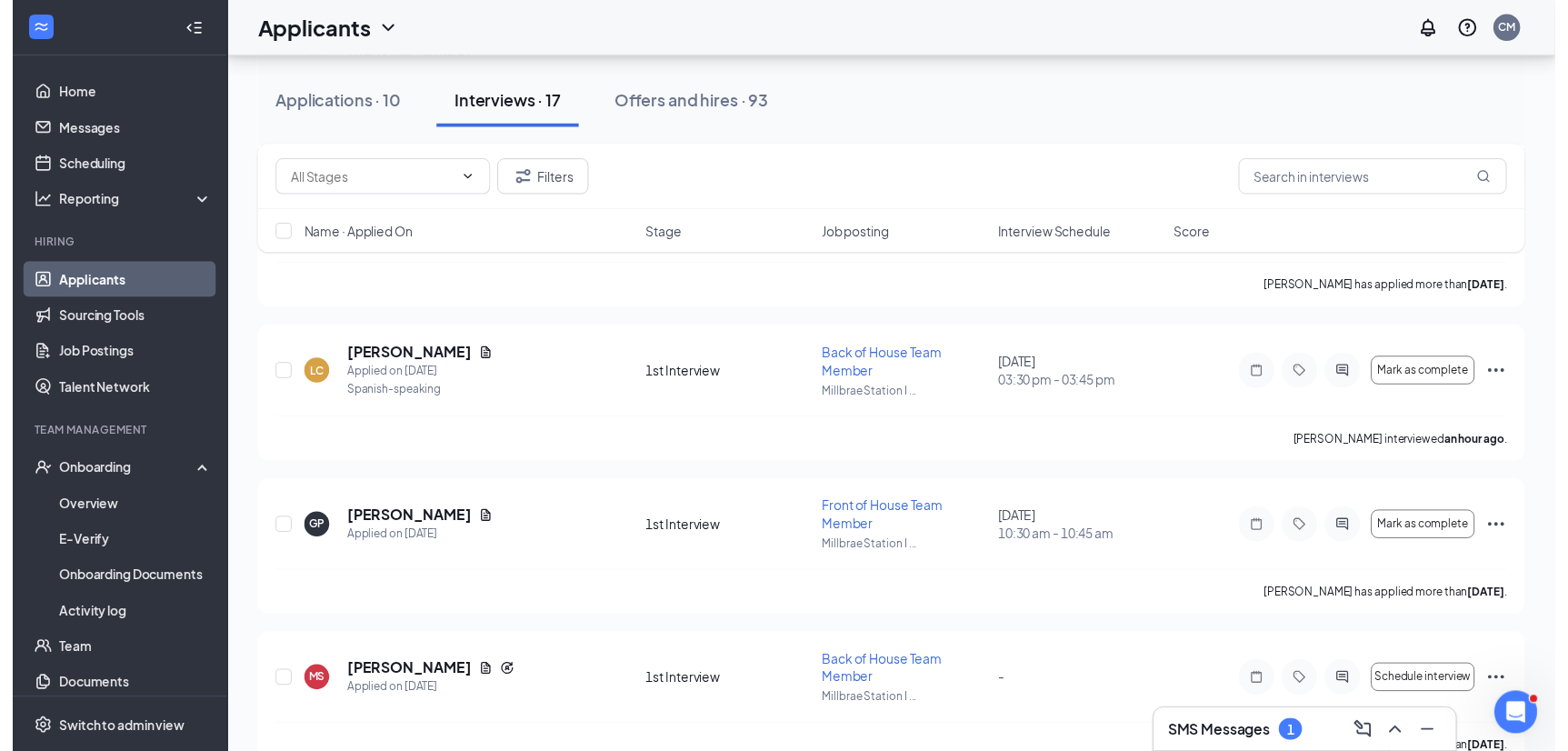
scroll to position [991, 0]
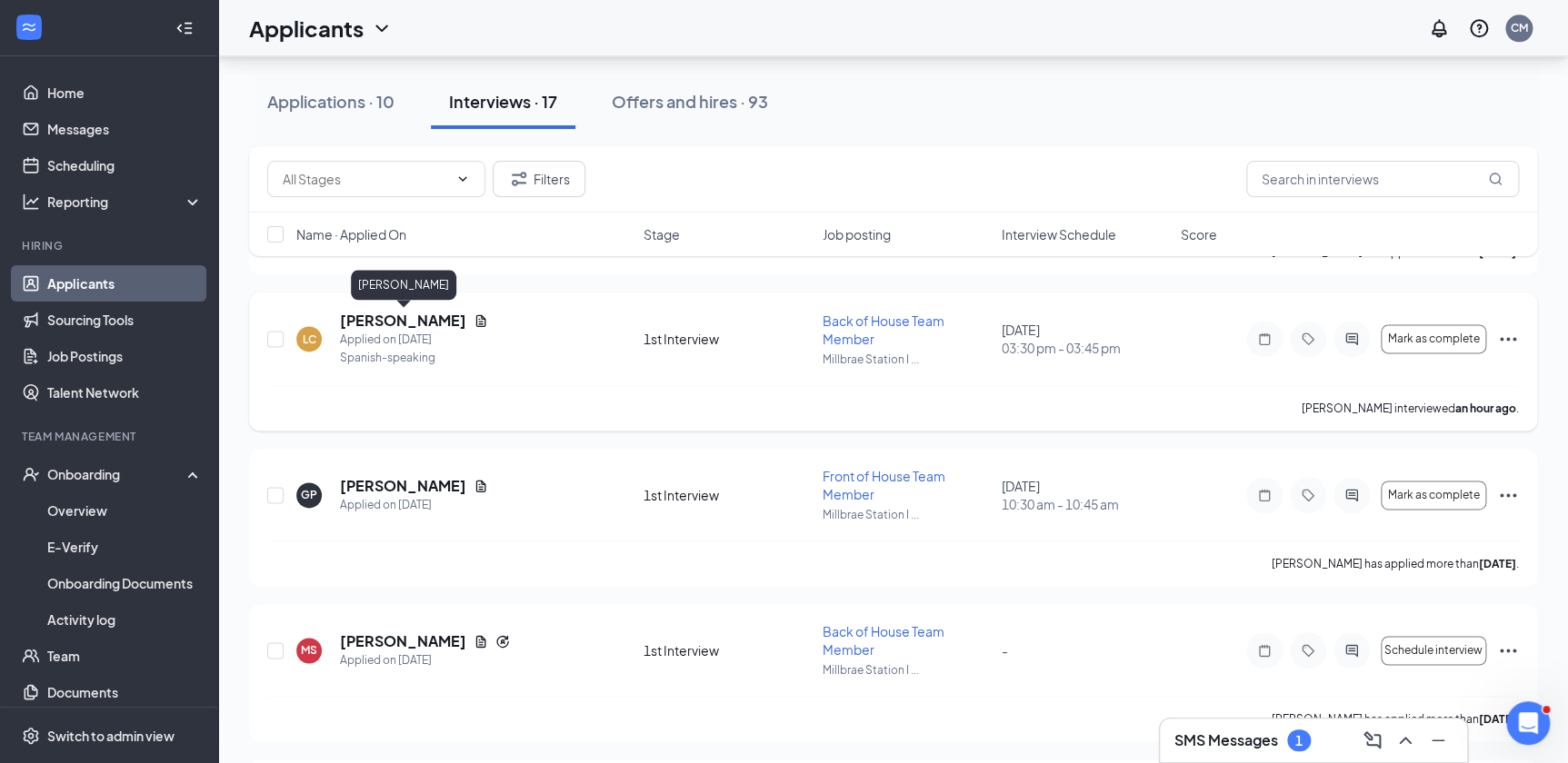
click at [467, 327] on h5 "[PERSON_NAME]" at bounding box center [402, 320] width 126 height 20
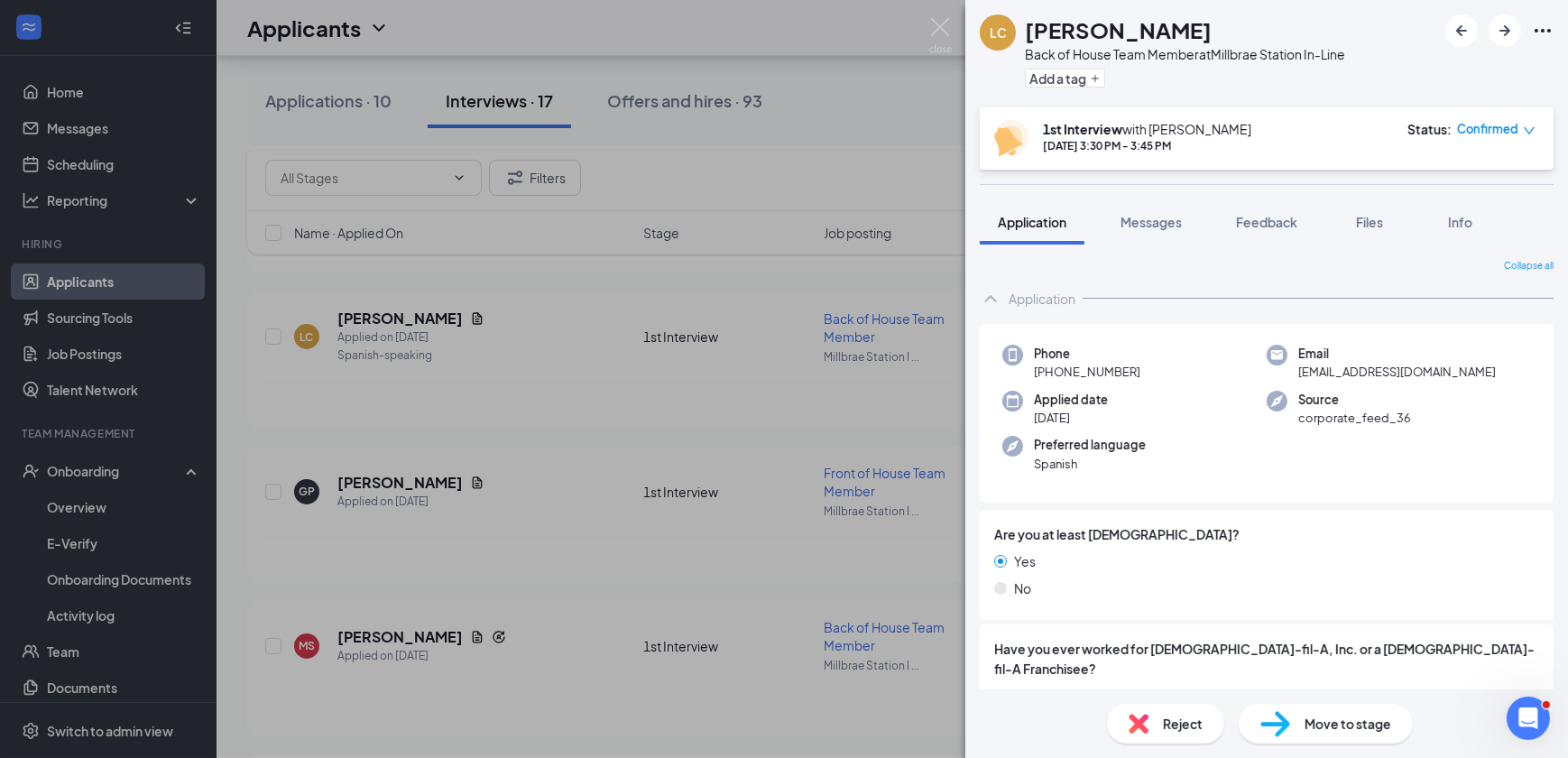
click at [1361, 726] on span "Move to stage" at bounding box center [1348, 724] width 87 height 19
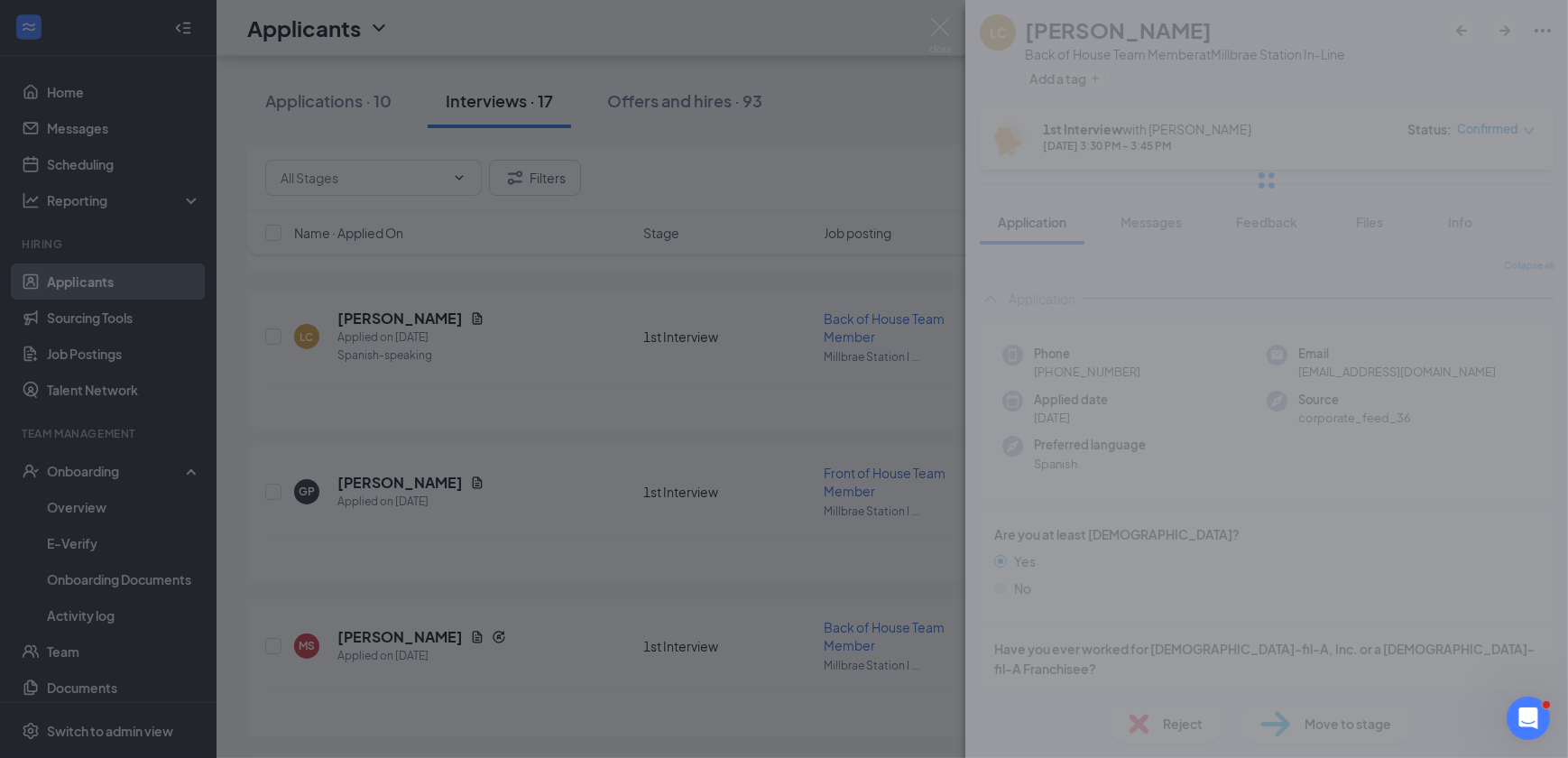
radio input "false"
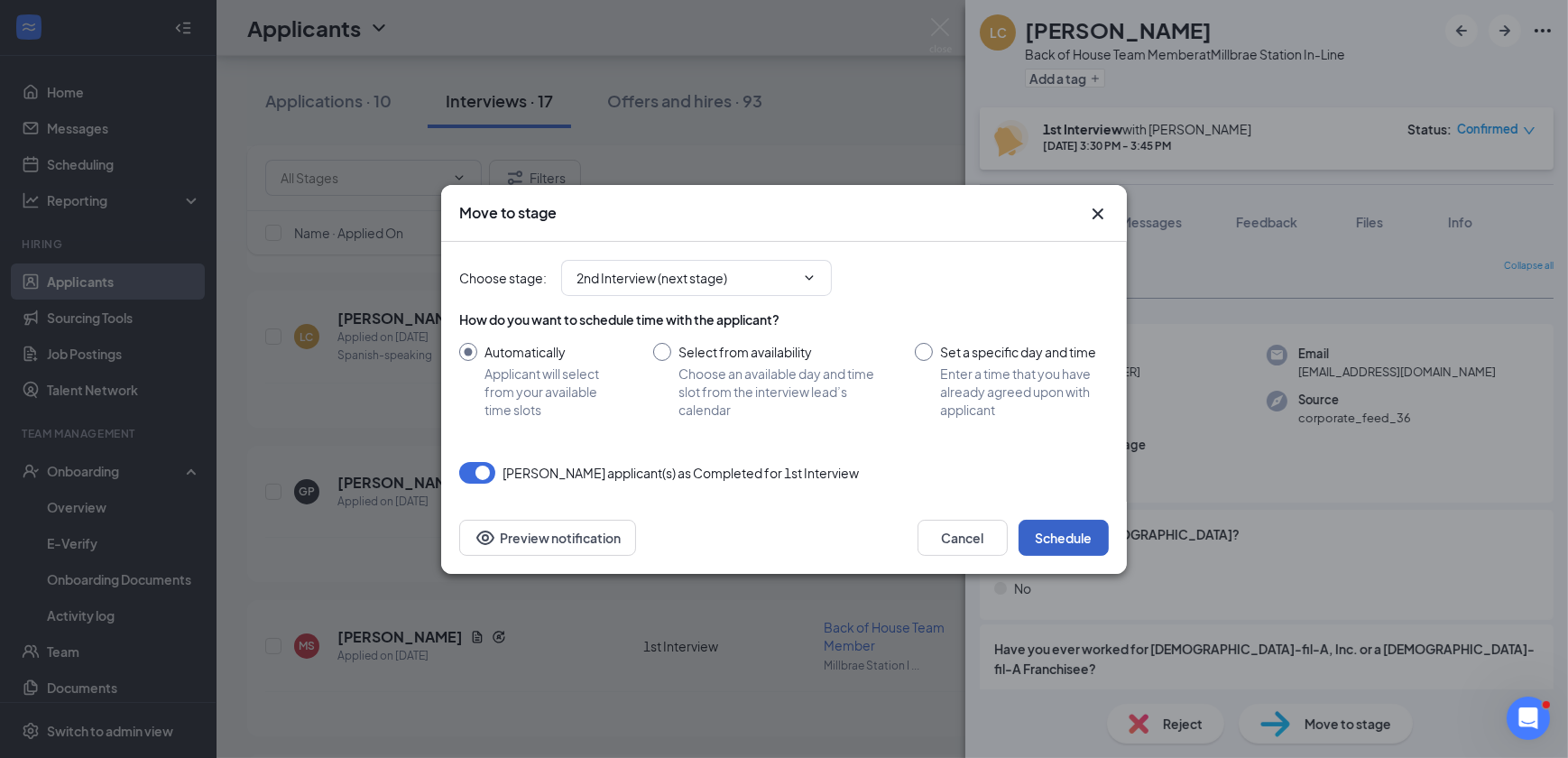
click at [1076, 531] on button "Schedule" at bounding box center [1063, 537] width 90 height 36
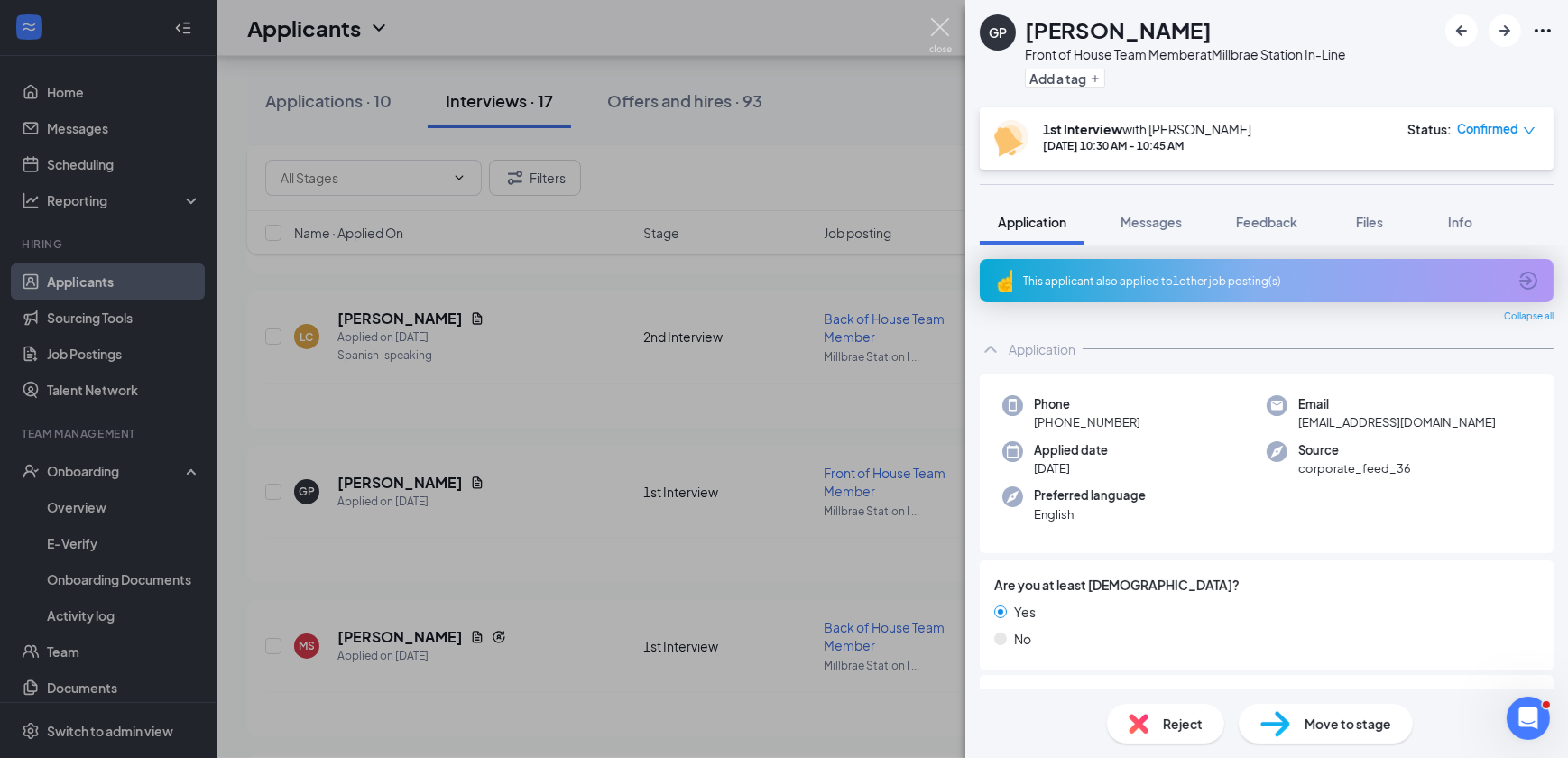
click at [939, 25] on img at bounding box center [940, 35] width 22 height 35
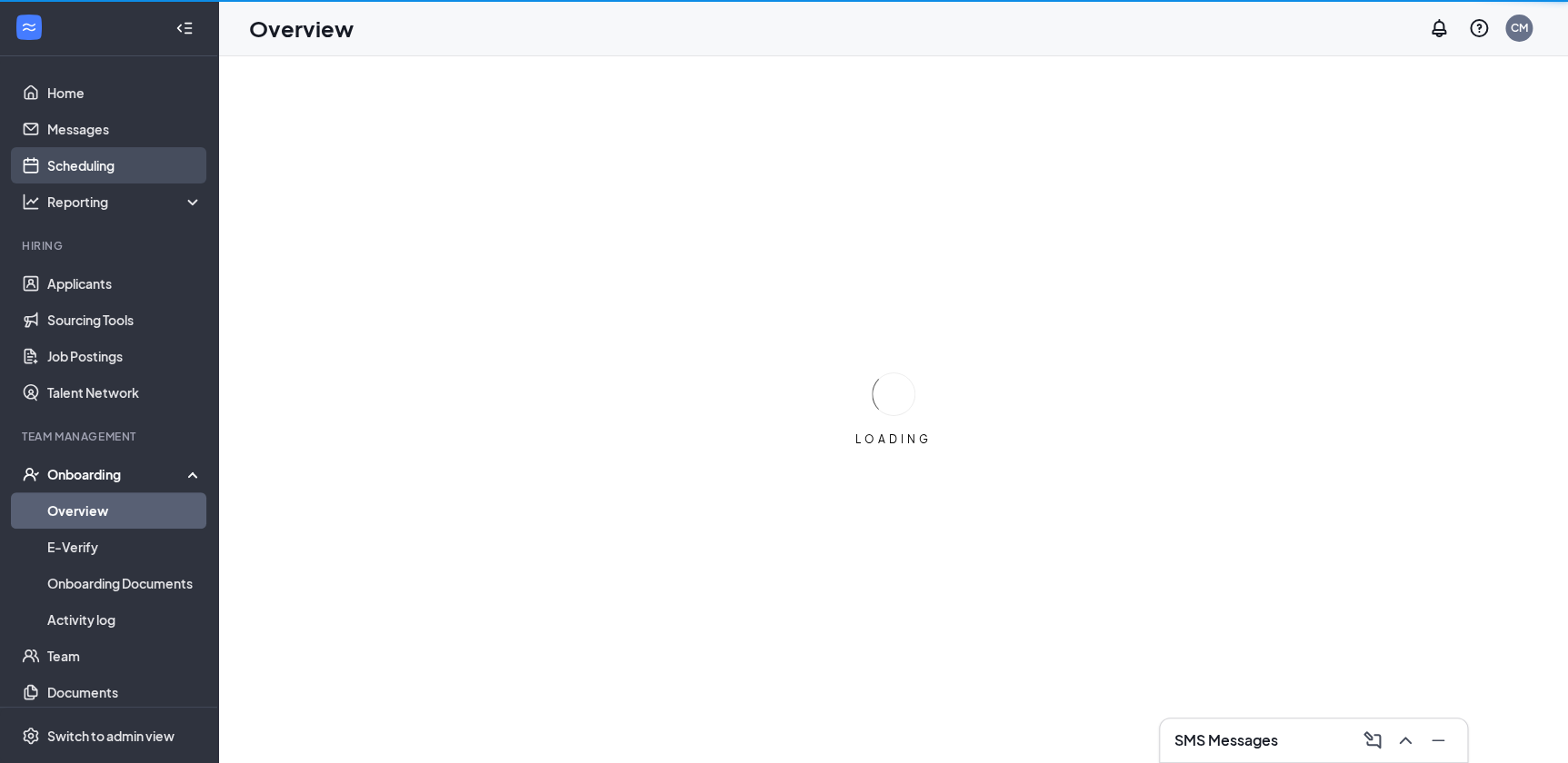
click at [101, 160] on link "Scheduling" at bounding box center [125, 165] width 156 height 36
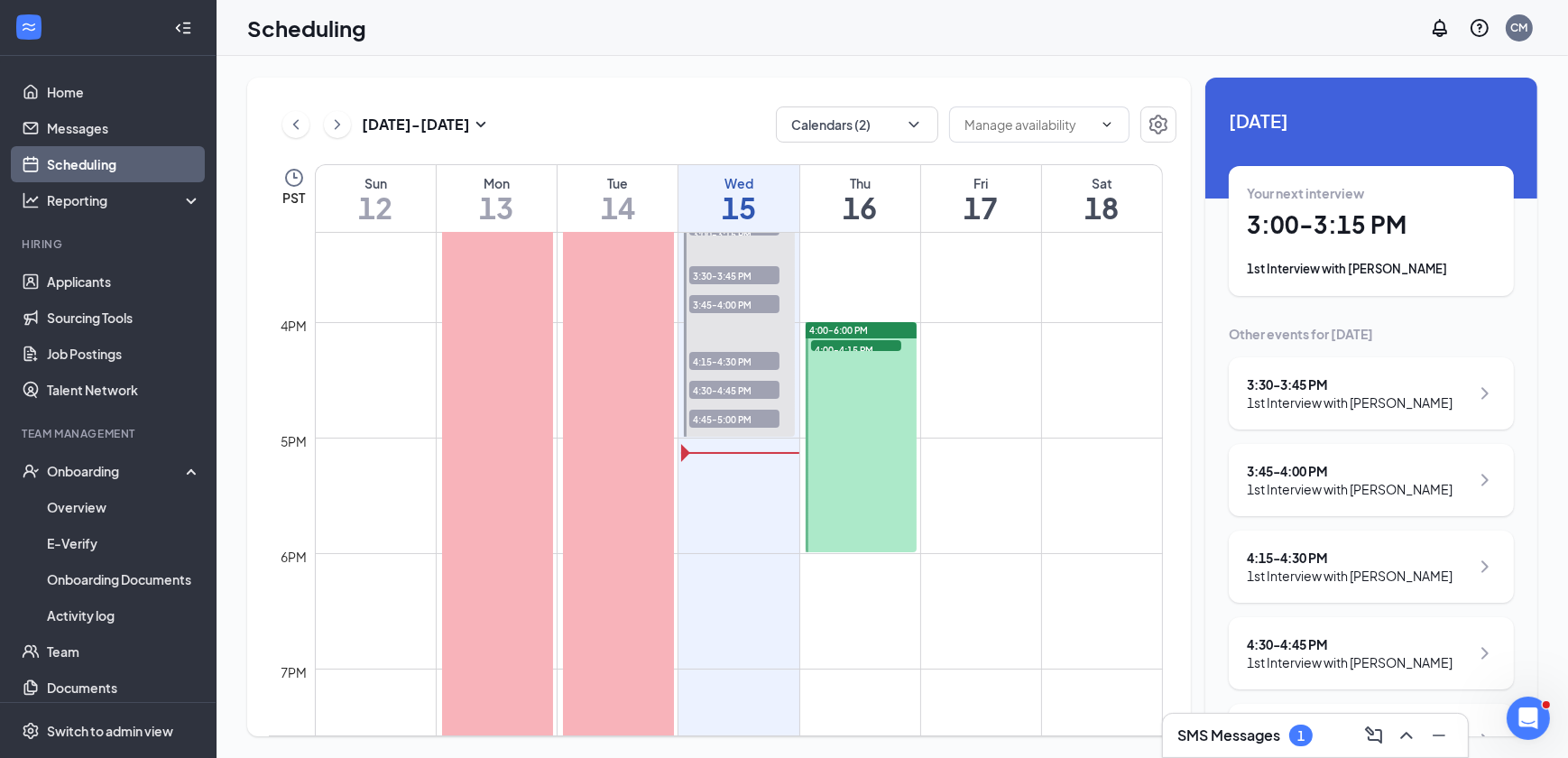
scroll to position [1788, 0]
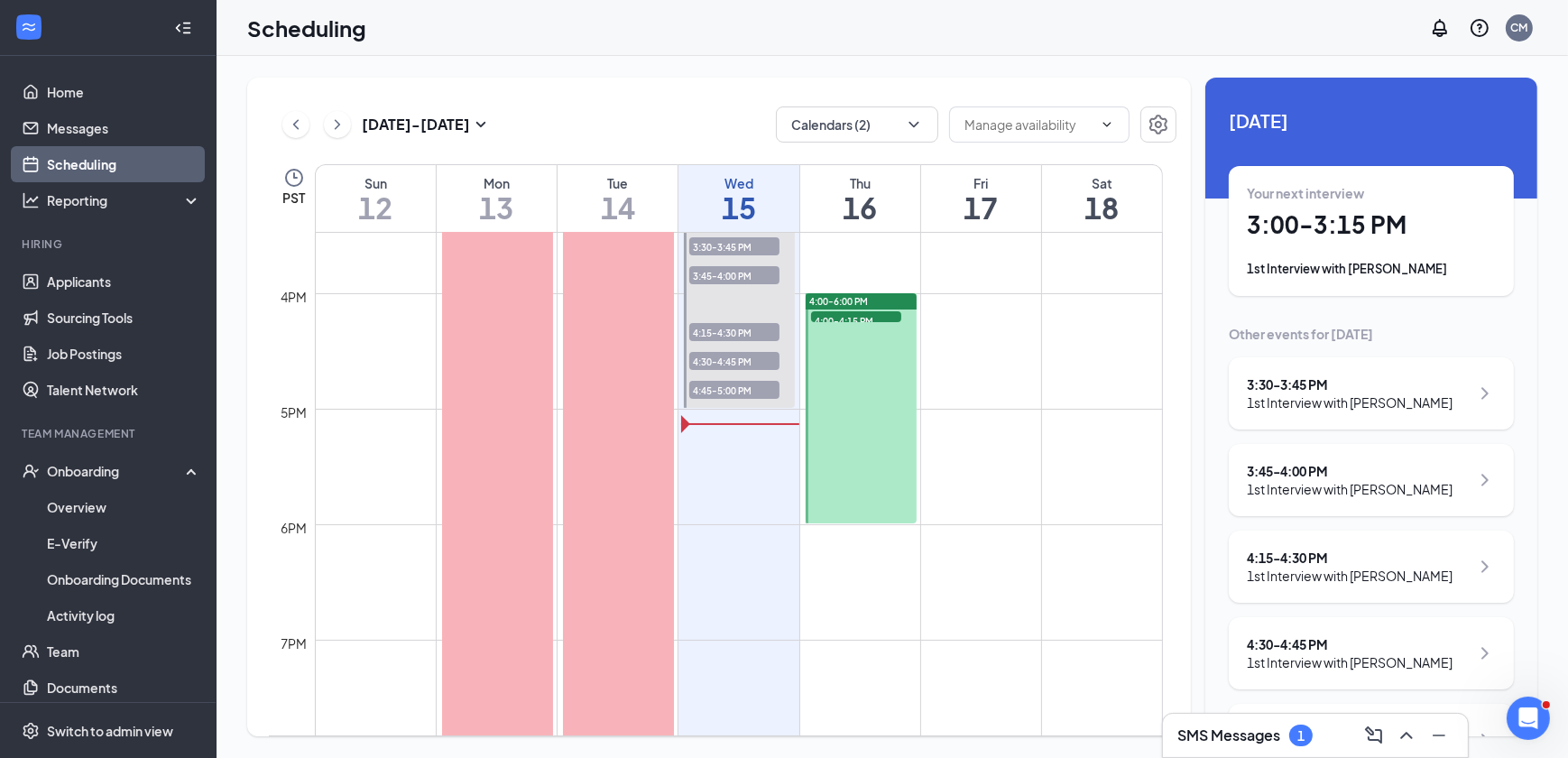
click at [851, 316] on span "4:00-4:15 PM" at bounding box center [856, 320] width 90 height 18
